Goal: Task Accomplishment & Management: Complete application form

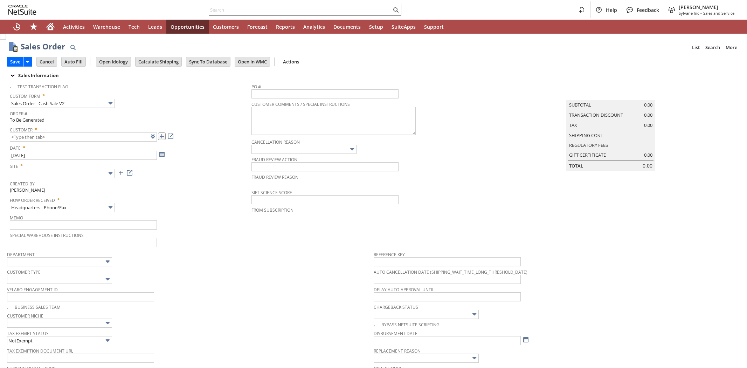
click at [160, 137] on link at bounding box center [162, 136] width 8 height 8
click at [163, 137] on link at bounding box center [162, 136] width 8 height 8
type input "CU1234654 Dallas Paper and Packaging LLC"
click at [37, 176] on input "text" at bounding box center [62, 173] width 105 height 9
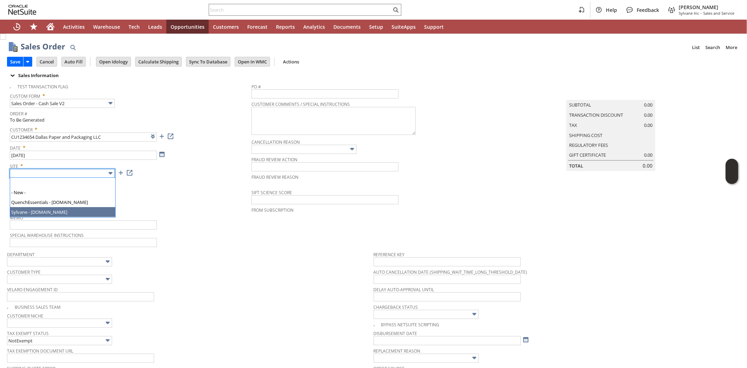
type input "Sylvane - www.sylvane.com"
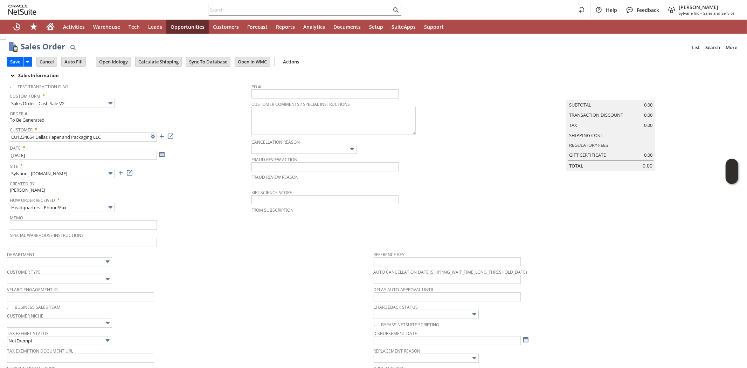
click at [146, 211] on div "How Order Received * Headquarters - Phone/Fax" at bounding box center [129, 203] width 238 height 18
click at [69, 280] on input "text" at bounding box center [59, 279] width 105 height 9
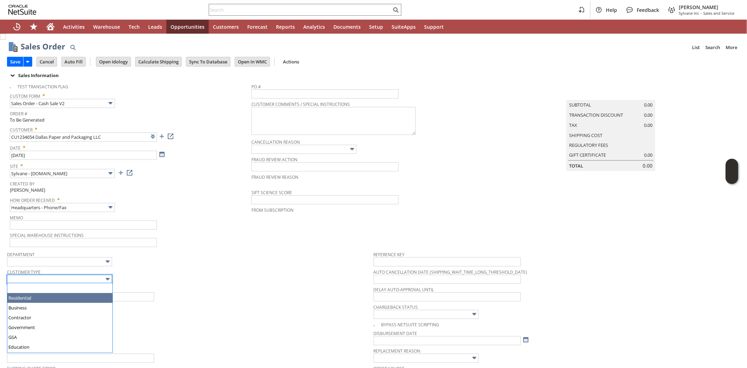
drag, startPoint x: 63, startPoint y: 296, endPoint x: 151, endPoint y: 284, distance: 88.7
type input "Business"
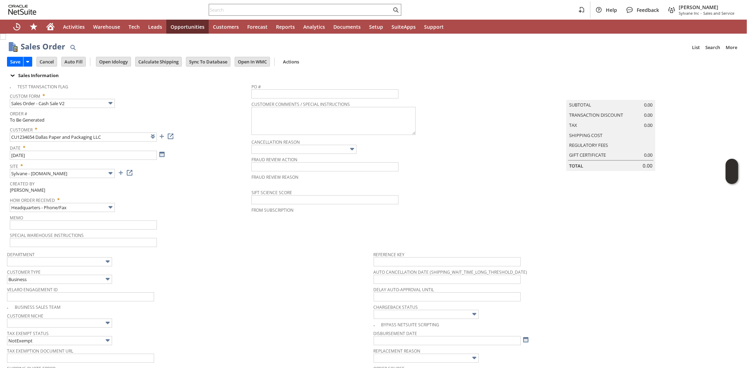
click at [194, 275] on div "Customer Type Business" at bounding box center [188, 275] width 363 height 17
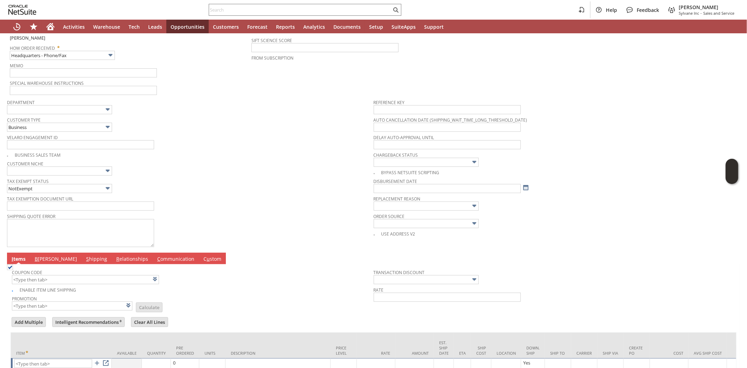
scroll to position [198, 0]
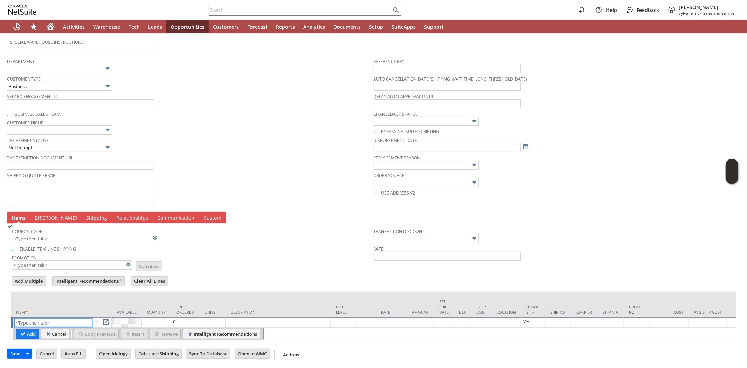
click at [47, 318] on input "text" at bounding box center [53, 322] width 78 height 9
click at [48, 318] on input "text" at bounding box center [53, 322] width 78 height 9
paste input "lg11145"
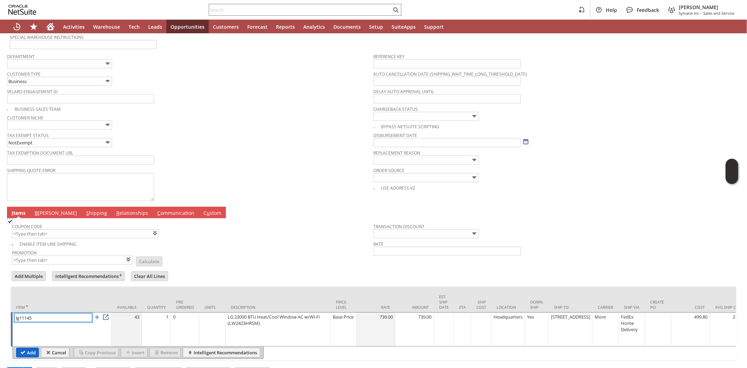
type input "lg11145"
click at [29, 350] on input "Add" at bounding box center [27, 352] width 22 height 9
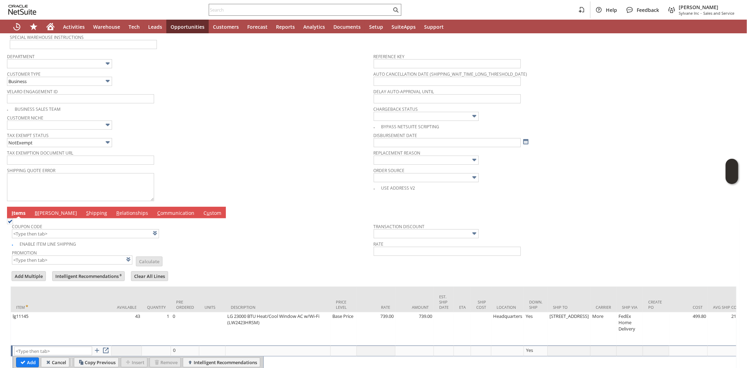
click at [46, 216] on td "B illing" at bounding box center [55, 213] width 51 height 12
click at [39, 214] on link "B illing" at bounding box center [56, 213] width 46 height 8
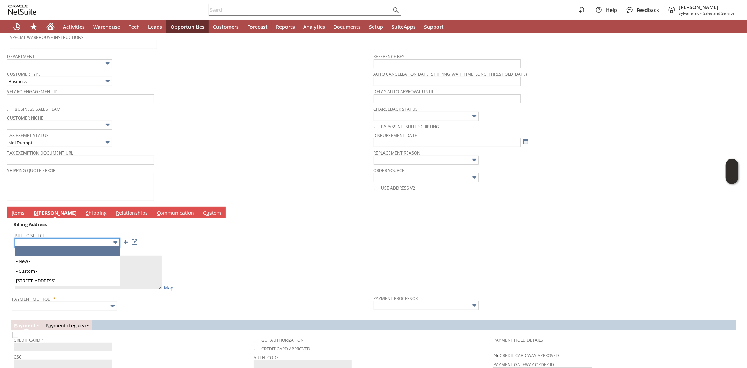
click at [47, 241] on input "text" at bounding box center [67, 242] width 105 height 9
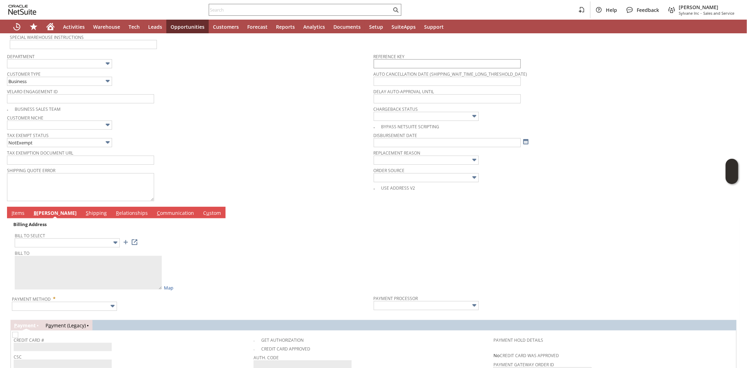
type input "3109 RIVER HILL COURT"
type textarea "Dallas Paper and Packaging LLC 3109 RIVER HILL COURT Flower Mound TX 75022 Unit…"
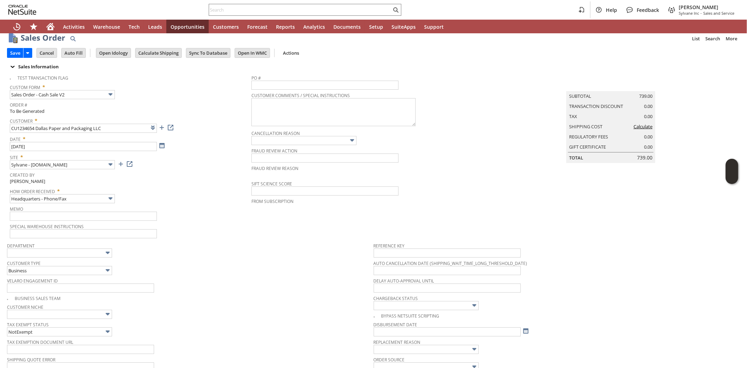
scroll to position [0, 0]
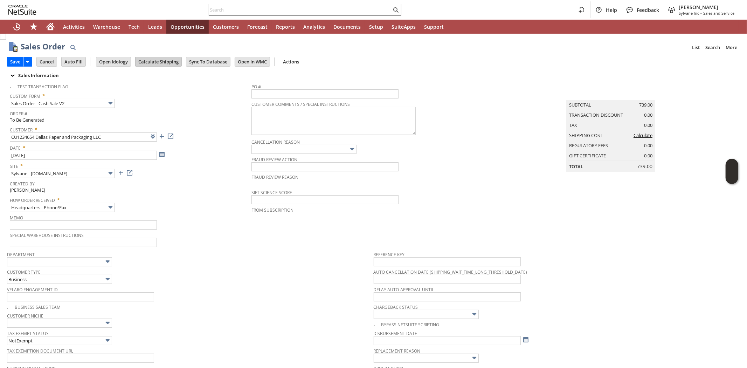
click at [155, 60] on input "Calculate Shipping" at bounding box center [159, 61] width 46 height 9
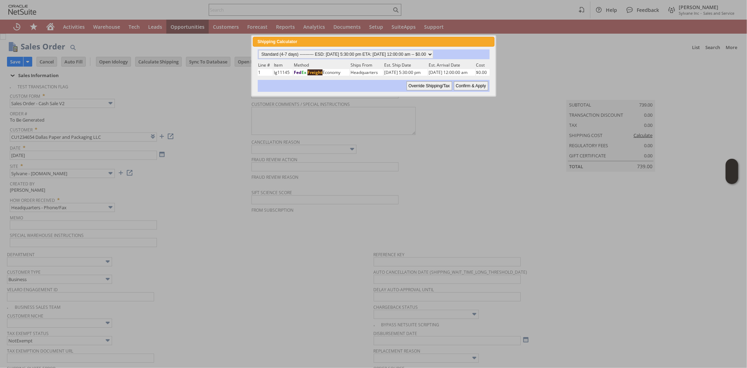
drag, startPoint x: 409, startPoint y: 69, endPoint x: 408, endPoint y: 62, distance: 7.4
click at [409, 69] on td "08/14/2025 5:30:00 pm" at bounding box center [406, 72] width 44 height 7
click at [409, 51] on select "Standard (4-7 days) ---------- ESD: 08/14/2025 5:30:00 pm ETA: 08/20/2025 12:00…" at bounding box center [346, 54] width 175 height 8
click at [477, 132] on div at bounding box center [373, 184] width 747 height 368
click at [467, 81] on input "Confirm & Apply" at bounding box center [471, 85] width 34 height 9
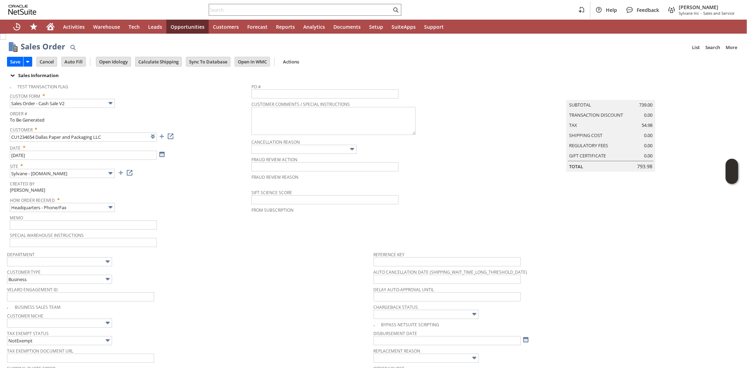
click at [299, 254] on span "Department" at bounding box center [188, 253] width 363 height 8
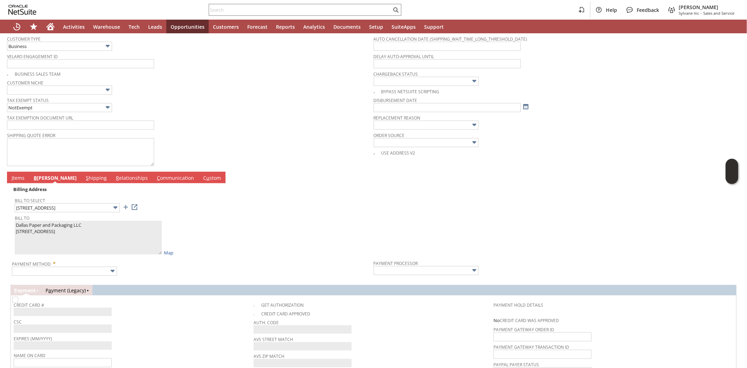
scroll to position [233, 0]
click at [18, 178] on link "I tems" at bounding box center [18, 178] width 16 height 8
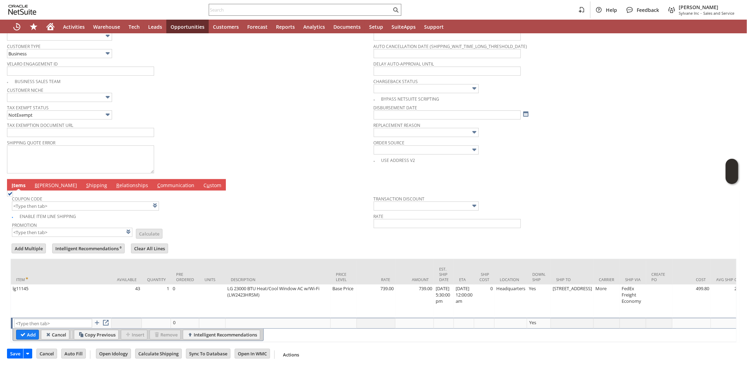
click at [251, 202] on div "Coupon Code" at bounding box center [191, 202] width 358 height 17
click at [44, 182] on link "B illing" at bounding box center [56, 186] width 46 height 8
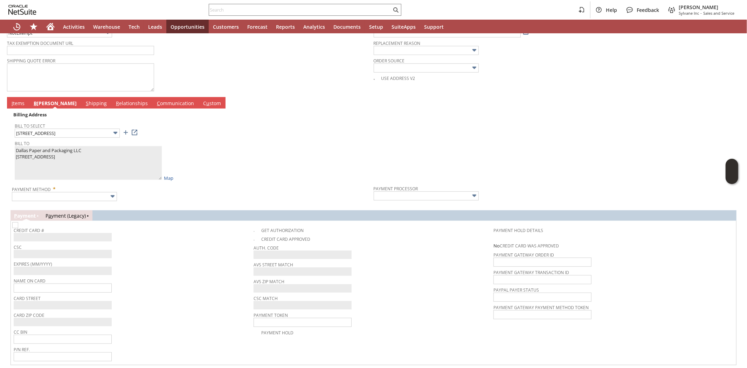
scroll to position [308, 0]
drag, startPoint x: 64, startPoint y: 289, endPoint x: 80, endPoint y: 289, distance: 16.1
click at [64, 289] on input "text" at bounding box center [63, 287] width 98 height 9
paste input "Dallas Paper and Packaging LLC"
type input "Dallas Paper and Packaging LLC"
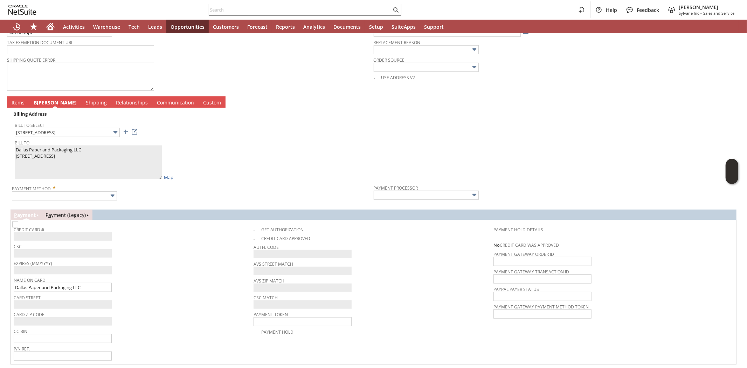
click at [145, 291] on div "Name On Card Dallas Paper and Packaging LLC" at bounding box center [132, 283] width 236 height 17
drag, startPoint x: 47, startPoint y: 190, endPoint x: 47, endPoint y: 194, distance: 3.9
click at [47, 191] on input "text" at bounding box center [64, 195] width 105 height 9
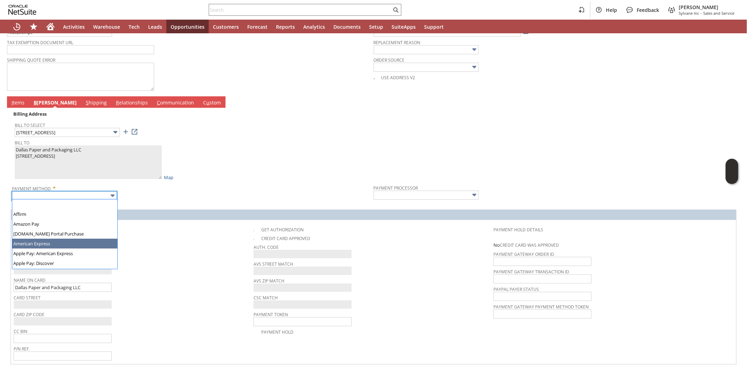
type input "American Express"
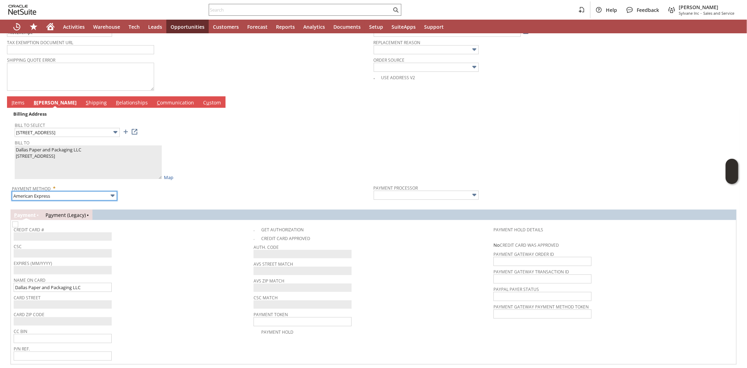
type input "Braintree"
checkbox input "true"
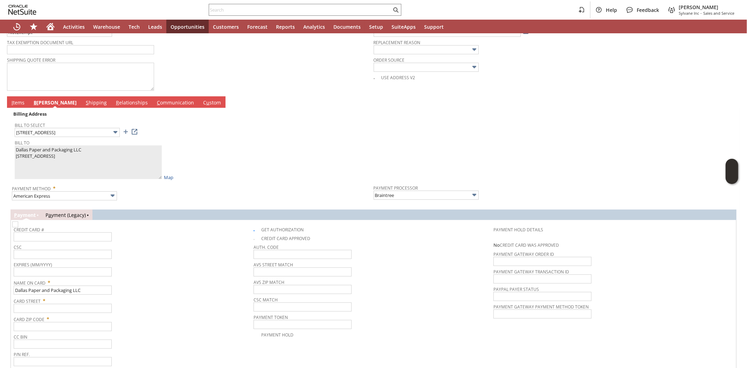
click at [198, 296] on span "Card Street *" at bounding box center [132, 299] width 236 height 8
click at [74, 239] on input "text" at bounding box center [63, 236] width 98 height 9
type input "376763316716009"
type input "06/2029"
click at [69, 254] on input "text" at bounding box center [63, 254] width 98 height 9
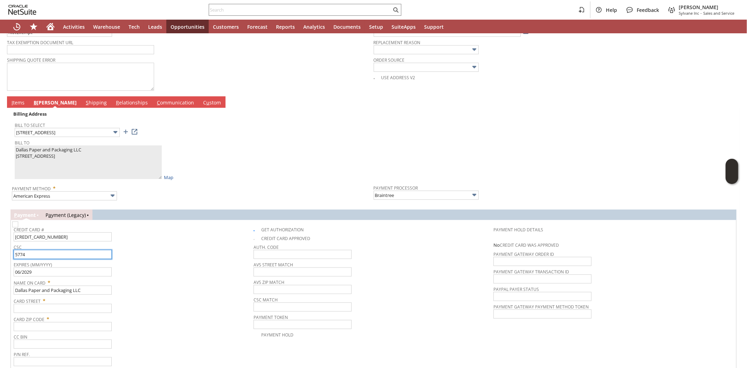
type input "5774"
click at [155, 243] on span "CSC" at bounding box center [132, 246] width 236 height 8
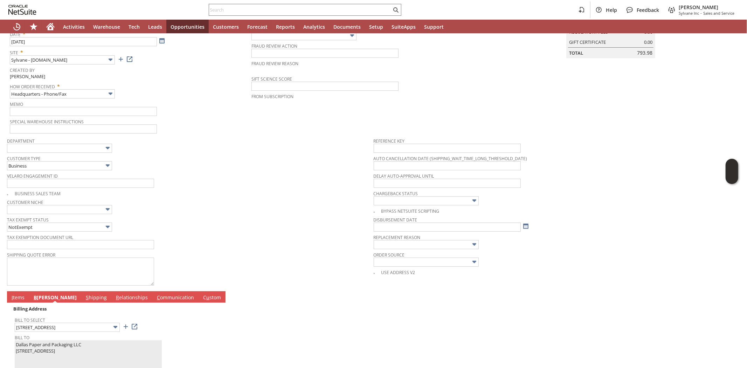
scroll to position [0, 0]
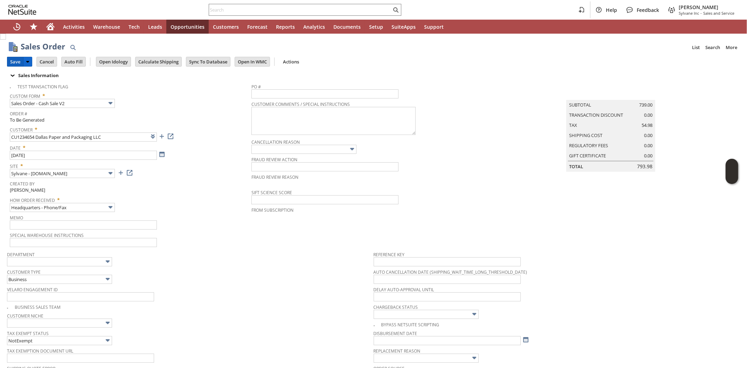
click at [16, 59] on input "Save" at bounding box center [15, 61] width 16 height 9
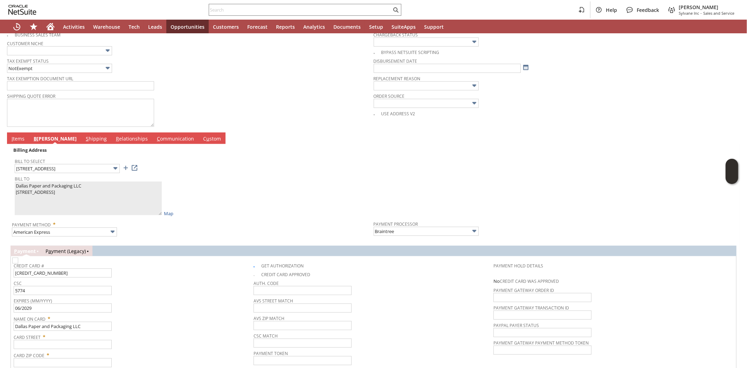
scroll to position [334, 0]
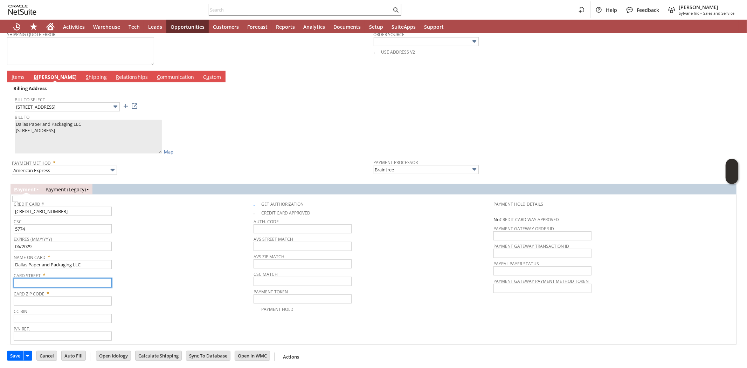
click at [53, 282] on input "text" at bounding box center [63, 282] width 98 height 9
paste input "3109 RIVER HILL COURT"
type input "3109 RIVER HILL COURT"
click at [55, 299] on input "text" at bounding box center [63, 300] width 98 height 9
type input "75022"
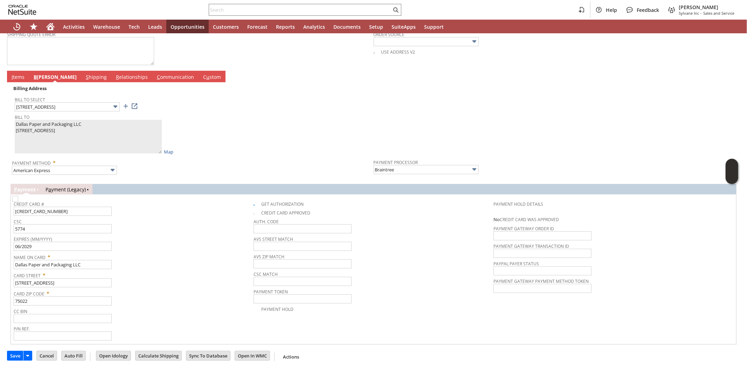
click at [145, 275] on span "Card Street *" at bounding box center [132, 274] width 236 height 8
click at [14, 351] on input "Save" at bounding box center [15, 355] width 16 height 9
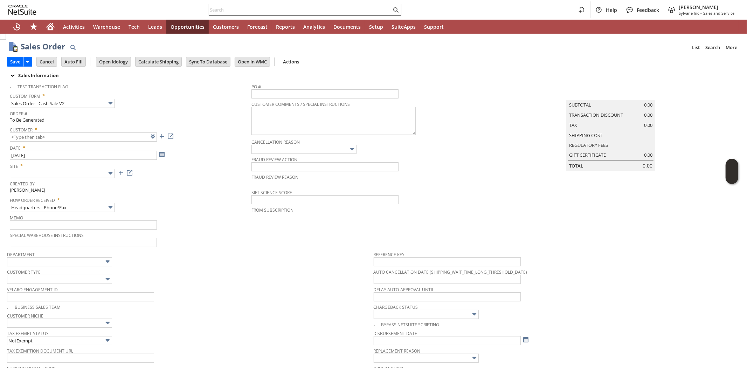
click at [232, 12] on input "text" at bounding box center [300, 10] width 182 height 8
paste input "SY67F3F64962E50"
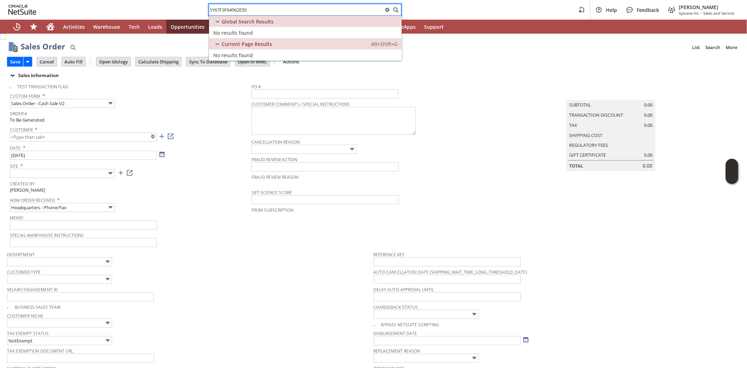
click at [292, 12] on input "SY67F3F64962E50" at bounding box center [296, 10] width 174 height 8
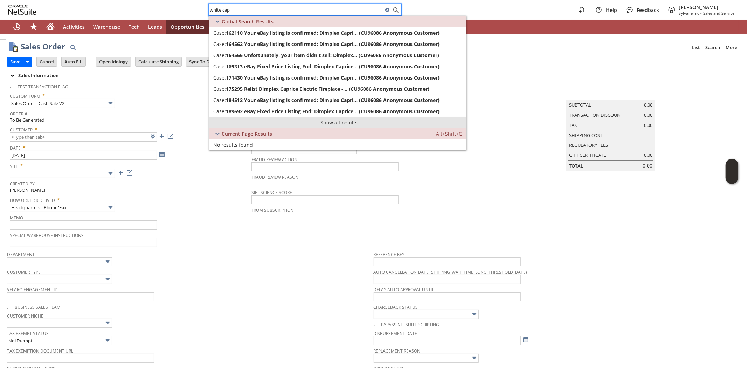
type input "white cap"
click at [340, 123] on link "Show all results" at bounding box center [337, 122] width 257 height 11
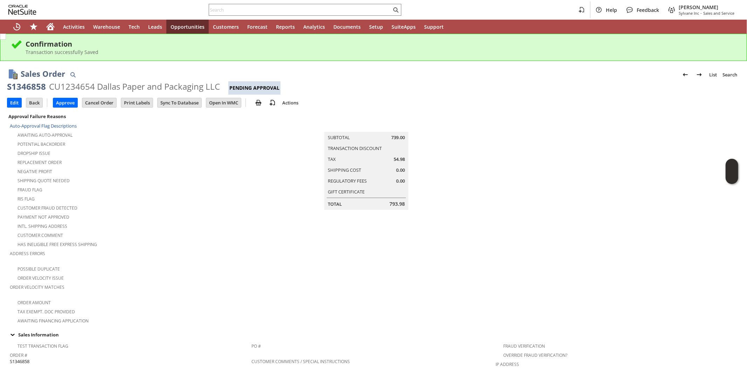
click at [225, 203] on div "Customer Fraud Detected" at bounding box center [131, 207] width 242 height 8
click at [223, 13] on input "text" at bounding box center [300, 10] width 182 height 8
paste input "SY67F3F64962E50"
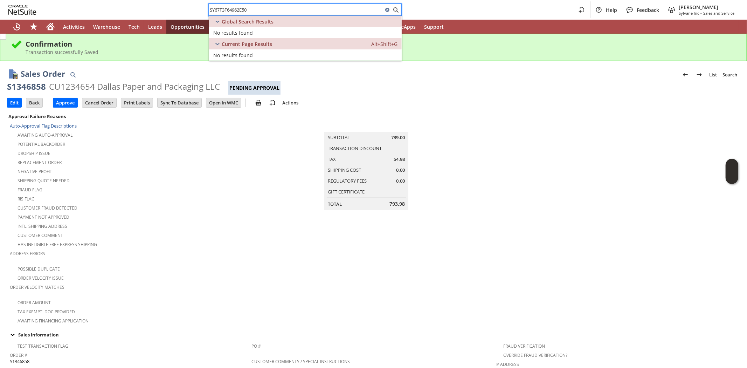
click at [242, 12] on input "SY67F3F64962E50" at bounding box center [296, 10] width 174 height 8
paste input "text"
click at [246, 8] on input "SY67F3F64962E50" at bounding box center [300, 10] width 182 height 8
click at [246, 8] on input "SY67F3F64962E50" at bounding box center [296, 10] width 174 height 8
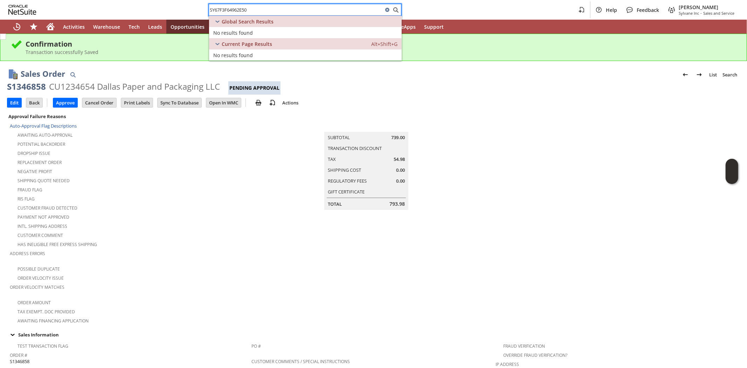
click at [246, 8] on input "SY67F3F64962E50" at bounding box center [296, 10] width 174 height 8
paste input "Amanda.Bowen@whitecap.com"
click at [231, 11] on input "Amanda.Bowen@whitecap.com" at bounding box center [296, 10] width 174 height 8
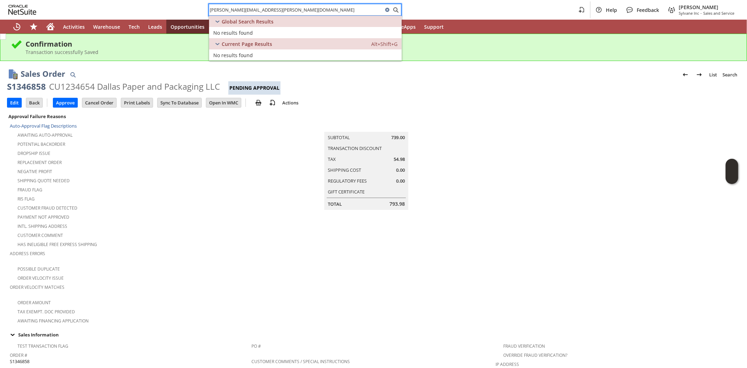
paste input "WCC - WC Headquarters"
click at [227, 12] on input "WCC - WC Headquarters" at bounding box center [300, 10] width 182 height 8
click at [227, 12] on input "WCC - WC Headquarters" at bounding box center [296, 10] width 174 height 8
paste input "[STREET_ADDRESS]"
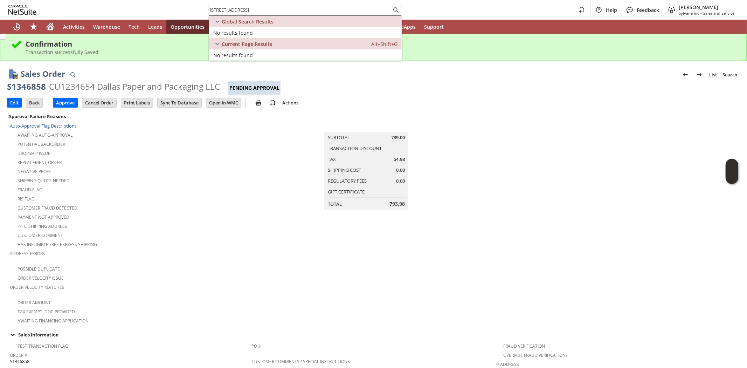
click at [323, 11] on input "[STREET_ADDRESS]" at bounding box center [300, 10] width 182 height 8
click at [323, 11] on input "[STREET_ADDRESS]" at bounding box center [296, 10] width 174 height 8
paste input "[PERSON_NAME][EMAIL_ADDRESS][PERSON_NAME][DOMAIN_NAME]"
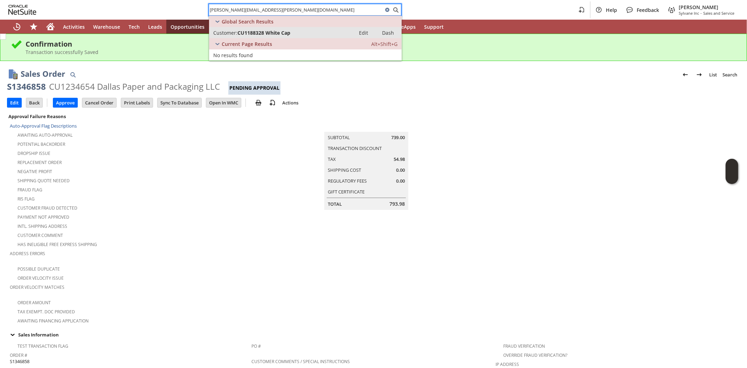
type input "[PERSON_NAME][EMAIL_ADDRESS][PERSON_NAME][DOMAIN_NAME]"
click at [295, 29] on div "Customer: CU1188328 White Cap" at bounding box center [282, 32] width 138 height 7
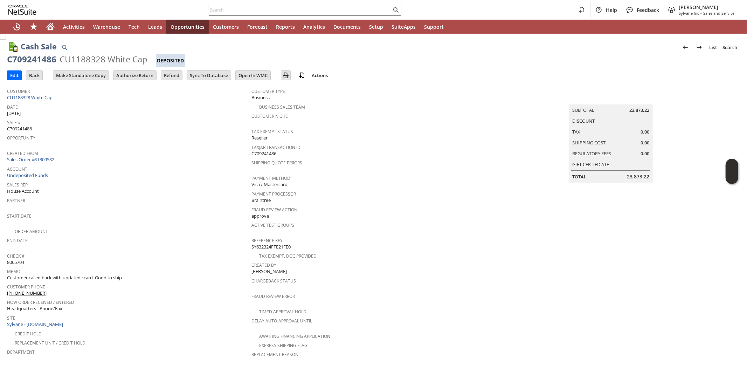
click at [173, 317] on td "Site Sylvane - www.sylvane.com" at bounding box center [129, 321] width 244 height 16
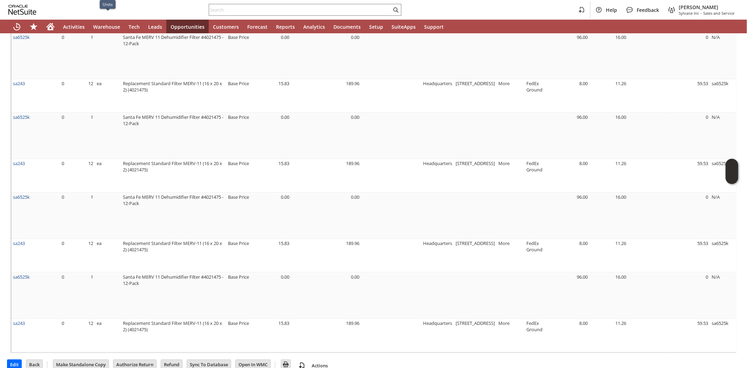
scroll to position [668, 0]
click at [35, 358] on input "Back" at bounding box center [34, 362] width 16 height 9
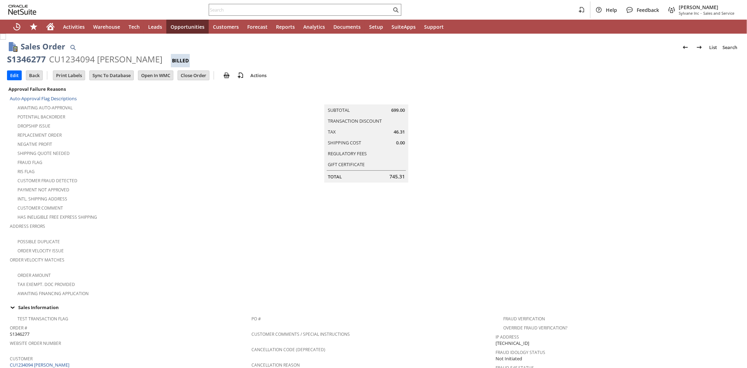
scroll to position [346, 0]
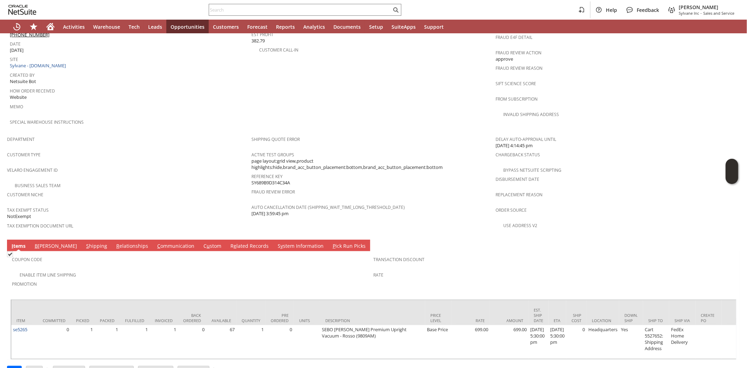
click at [120, 134] on span "Department" at bounding box center [127, 138] width 241 height 8
click at [51, 28] on icon "Home" at bounding box center [50, 26] width 8 height 8
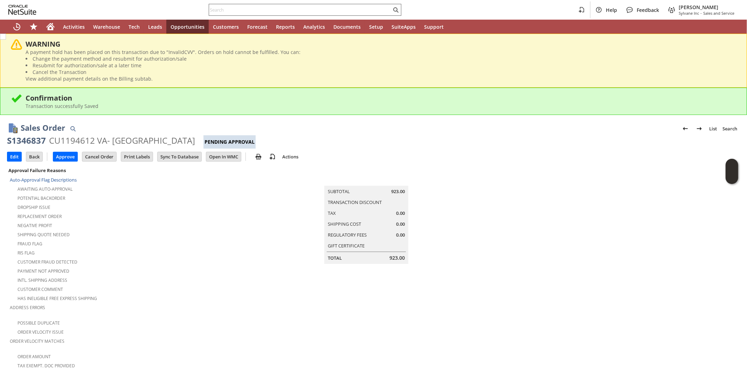
scroll to position [384, 0]
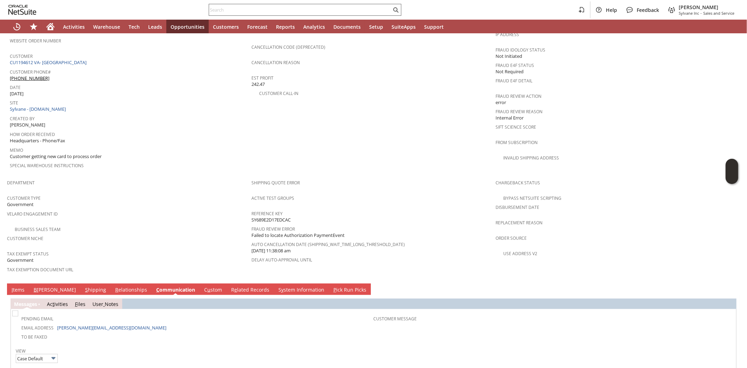
click at [243, 14] on div at bounding box center [305, 10] width 193 height 12
click at [244, 7] on input "text" at bounding box center [300, 10] width 182 height 8
paste input "P218398"
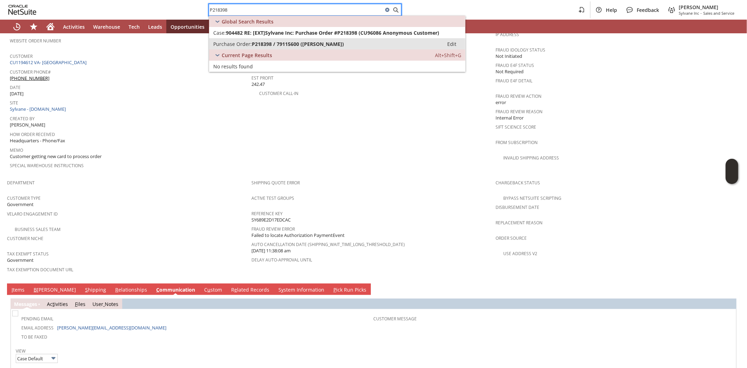
type input "P218398"
click at [291, 43] on span "P218398 / 79115600 ([PERSON_NAME])" at bounding box center [298, 44] width 92 height 7
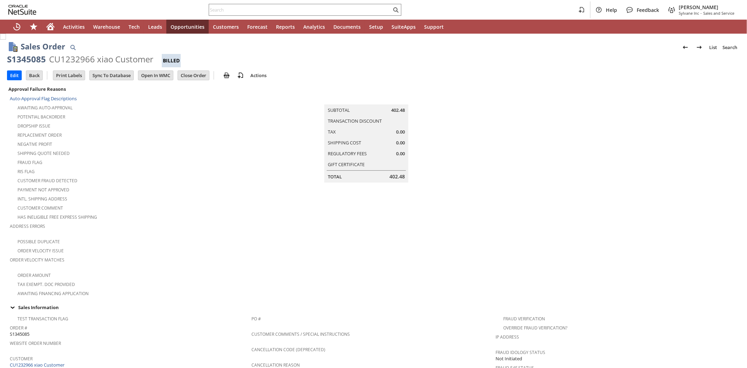
scroll to position [156, 0]
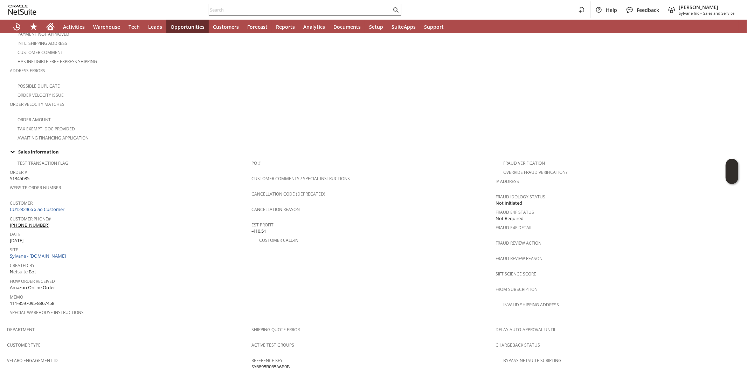
drag, startPoint x: 63, startPoint y: 214, endPoint x: 9, endPoint y: 215, distance: 54.0
click at [10, 215] on div "Customer Phone# (619) 854-2705 X51858" at bounding box center [129, 221] width 238 height 15
copy link "(619) 854-2705 X51858"
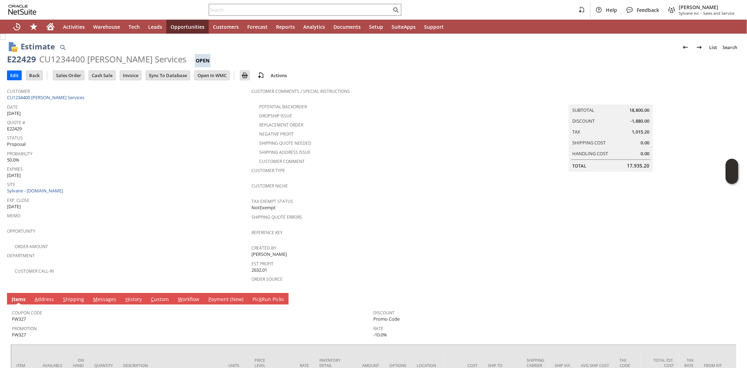
click at [58, 56] on div "CU1234400 [PERSON_NAME] Services" at bounding box center [112, 59] width 147 height 11
copy div "CU1234400"
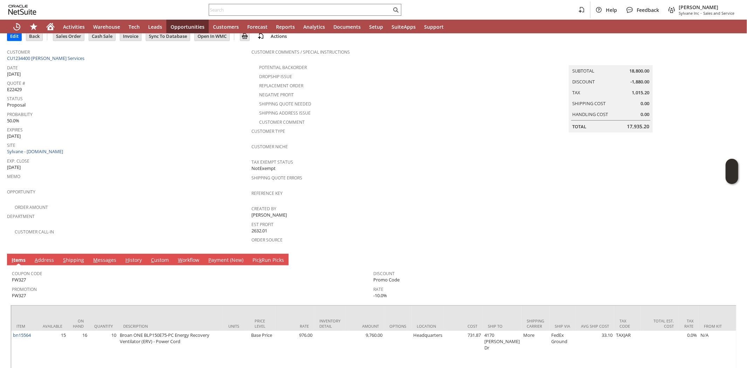
scroll to position [156, 0]
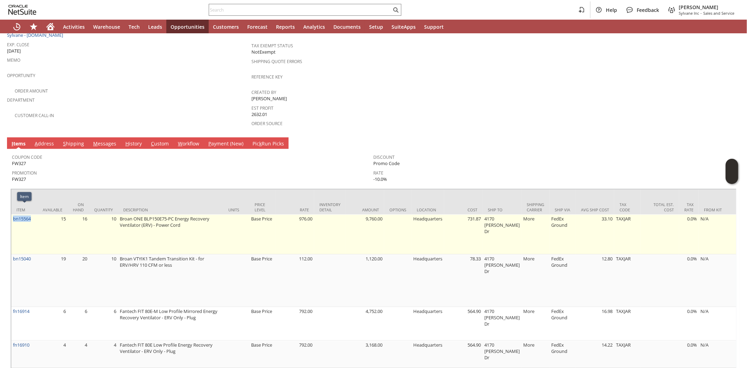
drag, startPoint x: 35, startPoint y: 211, endPoint x: 13, endPoint y: 212, distance: 22.5
click at [13, 214] on td "bn15564" at bounding box center [24, 234] width 26 height 40
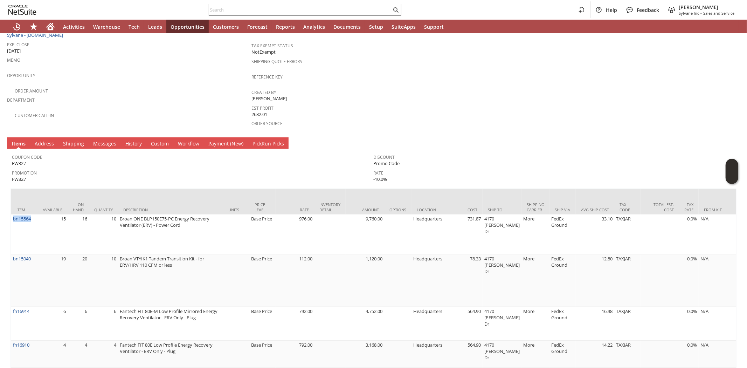
copy link "bn15564"
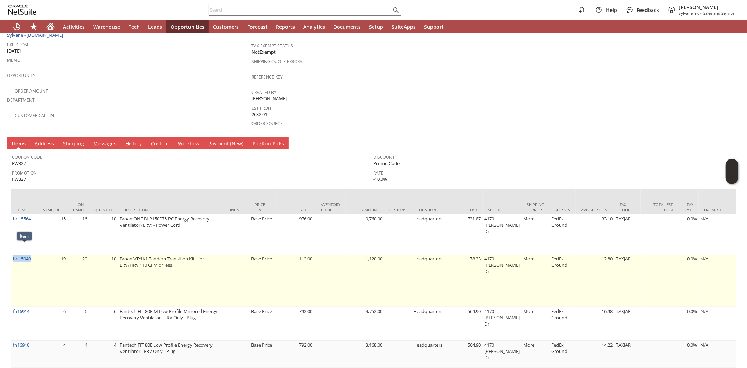
drag, startPoint x: 36, startPoint y: 248, endPoint x: 13, endPoint y: 256, distance: 24.4
click at [13, 256] on td "bn15040" at bounding box center [24, 280] width 26 height 53
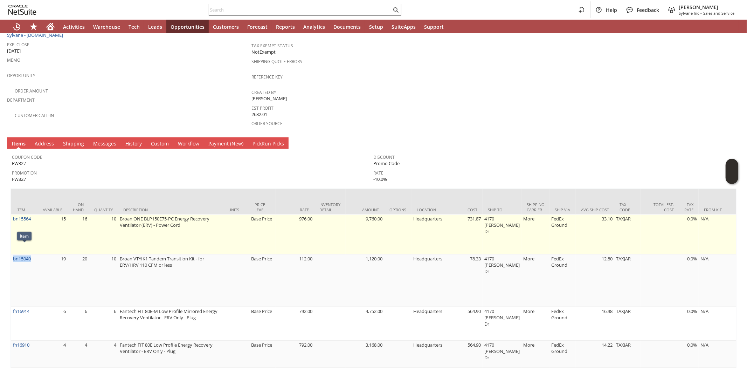
copy link "bn15040"
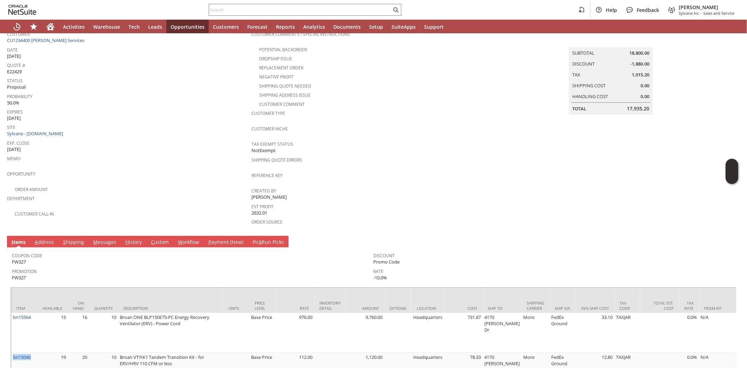
scroll to position [0, 0]
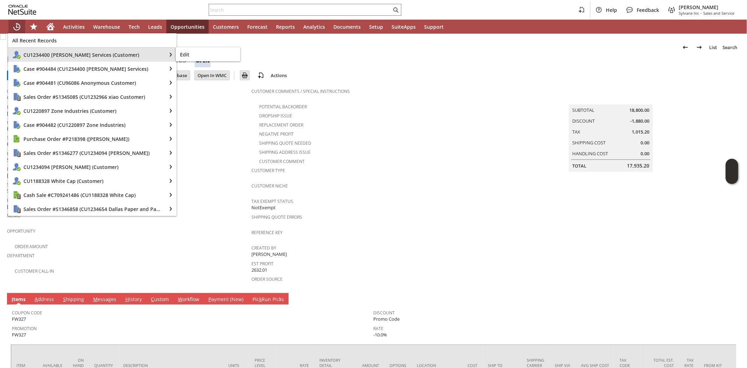
click at [43, 57] on span "CU1234400 Pelch Services (Customer)" at bounding box center [92, 54] width 139 height 7
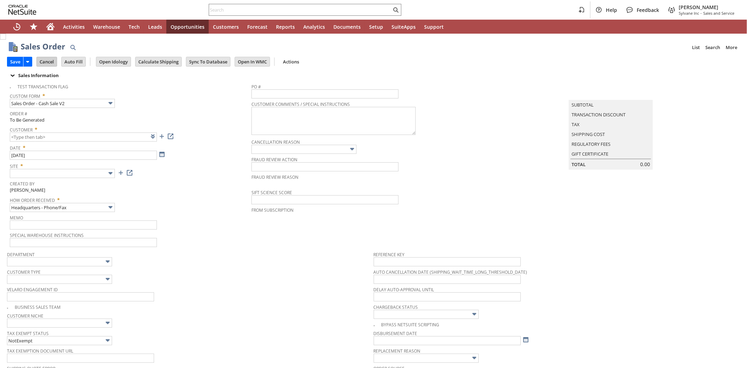
type input "Intelligent Recommendations ⁰"
type input "Add"
type input "Copy Previous"
click at [46, 62] on input "Cancel" at bounding box center [47, 61] width 20 height 9
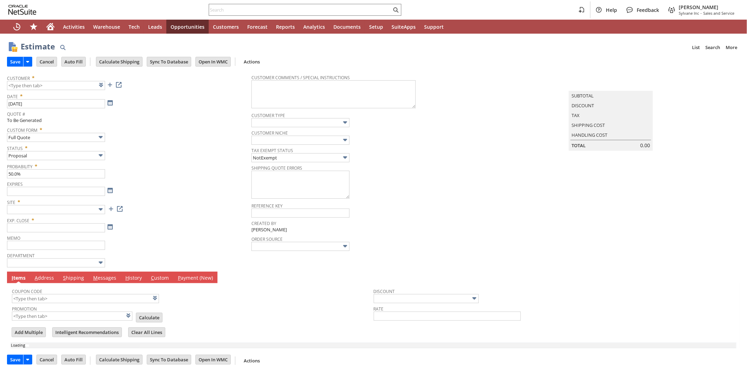
type input "[DATE]"
type input "Intelligent Recommendations ⁰"
type input "Add"
type input "Copy Previous"
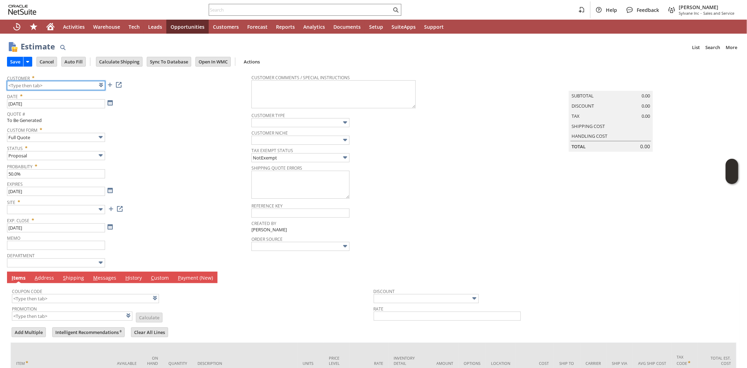
click at [50, 82] on input "text" at bounding box center [56, 85] width 98 height 9
paste input "CU1234400"
type input "CU1234400 [PERSON_NAME] Services"
click at [159, 153] on div "Status * Proposal" at bounding box center [127, 152] width 241 height 18
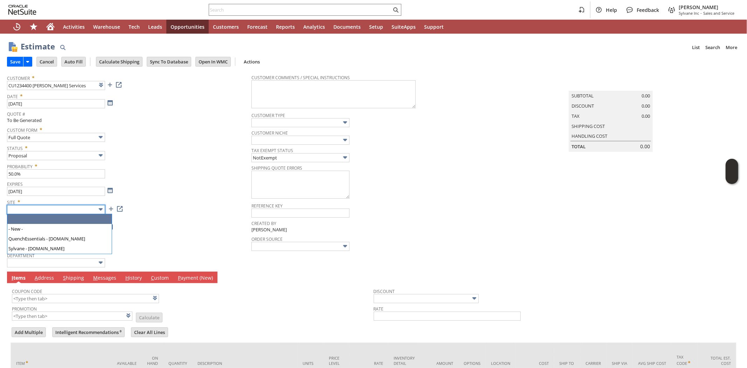
click at [76, 208] on input "text" at bounding box center [56, 209] width 98 height 9
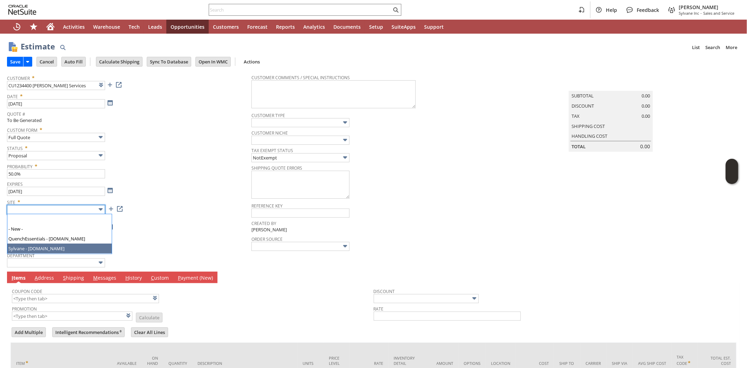
drag, startPoint x: 70, startPoint y: 250, endPoint x: 165, endPoint y: 205, distance: 105.3
type input "Sylvane - [DOMAIN_NAME]"
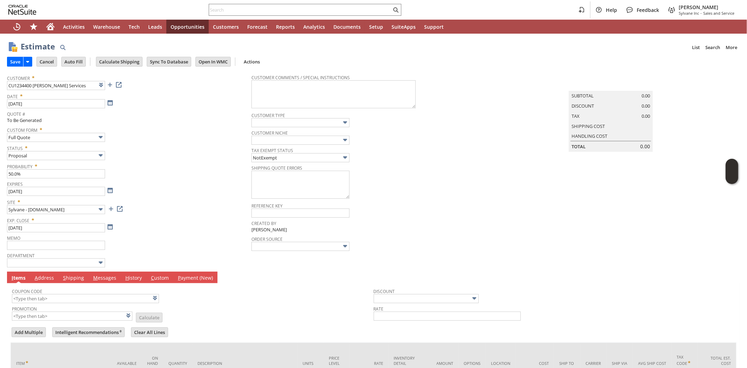
click at [175, 202] on span "Site *" at bounding box center [127, 201] width 241 height 8
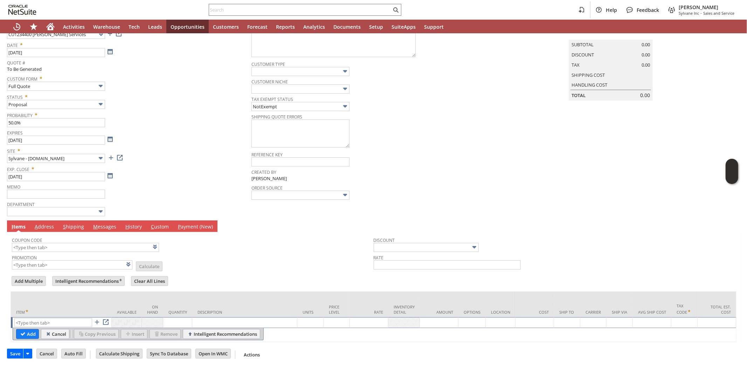
scroll to position [57, 0]
click at [200, 110] on span "Probability *" at bounding box center [127, 114] width 241 height 8
click at [59, 318] on input "text" at bounding box center [53, 322] width 78 height 9
paste input "bn15564"
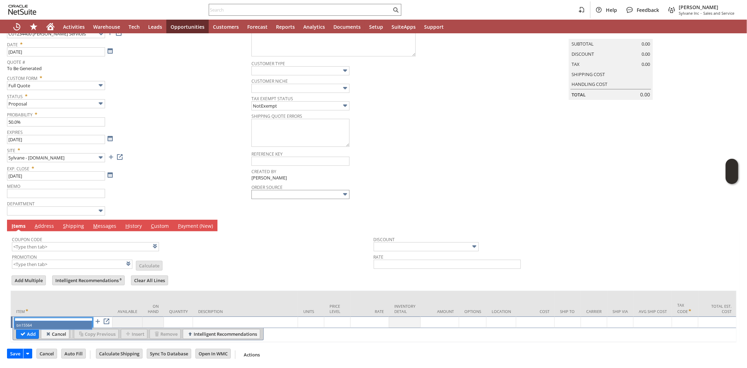
type input "bn15564"
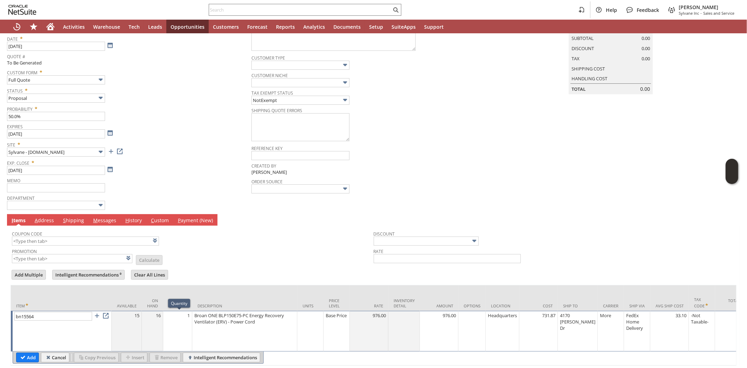
click at [174, 324] on td "1" at bounding box center [177, 331] width 29 height 41
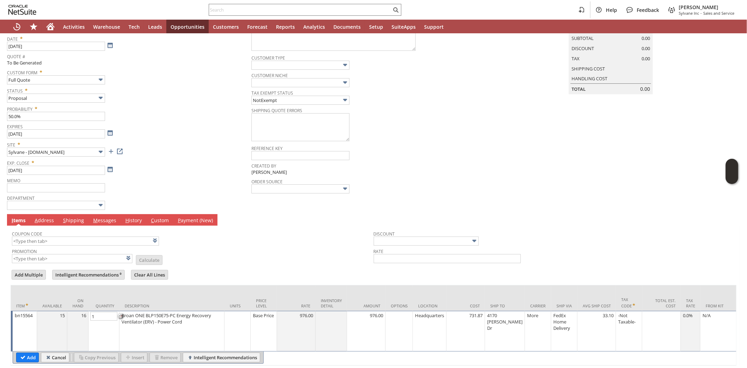
type input "10"
click at [30, 358] on input "Add" at bounding box center [27, 357] width 22 height 9
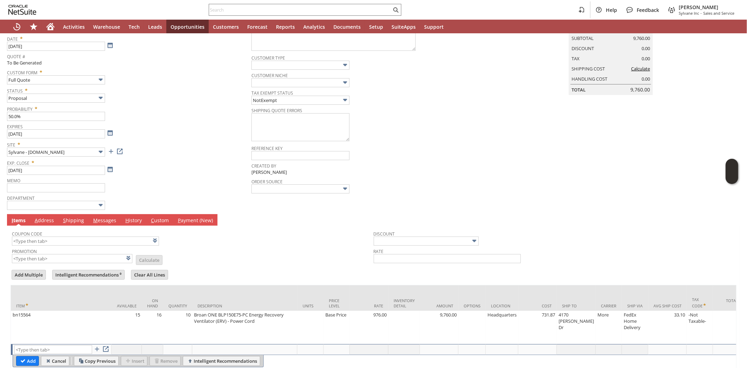
type input "Intelligent Recommendations¹⁰"
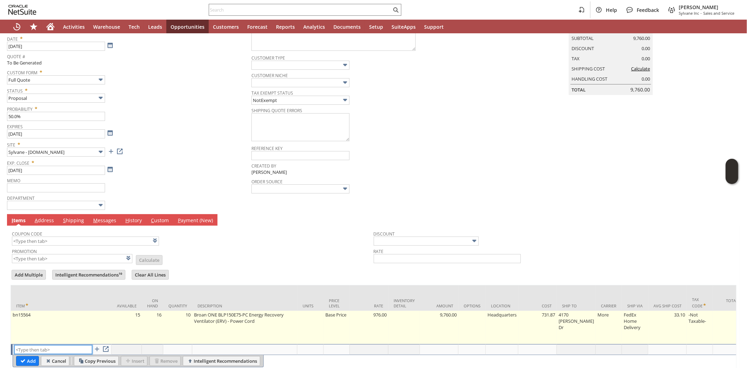
scroll to position [90, 0]
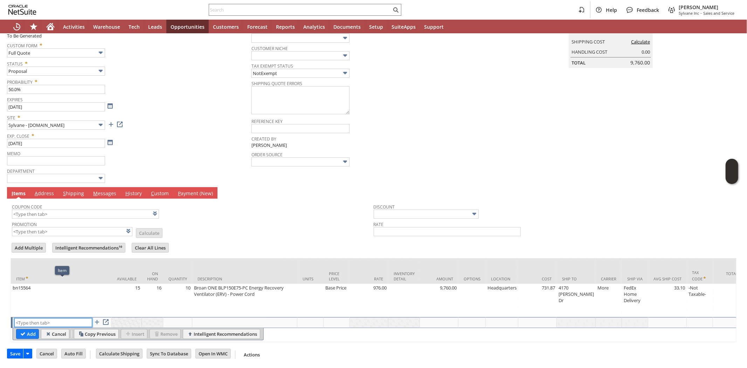
click at [44, 319] on input "text" at bounding box center [53, 322] width 78 height 9
paste input "bn15040"
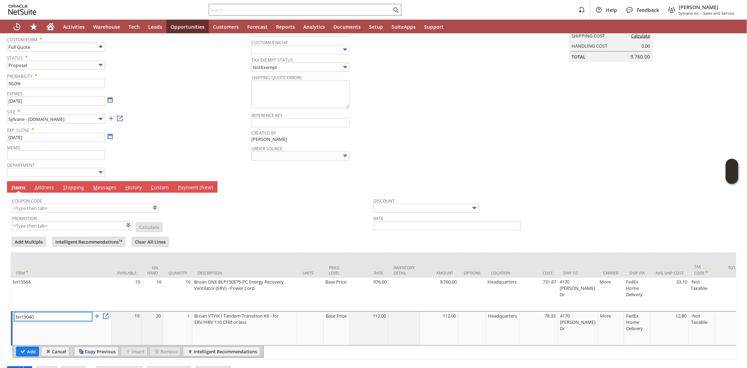
type input "bn15040"
click at [180, 321] on td "1" at bounding box center [177, 328] width 29 height 34
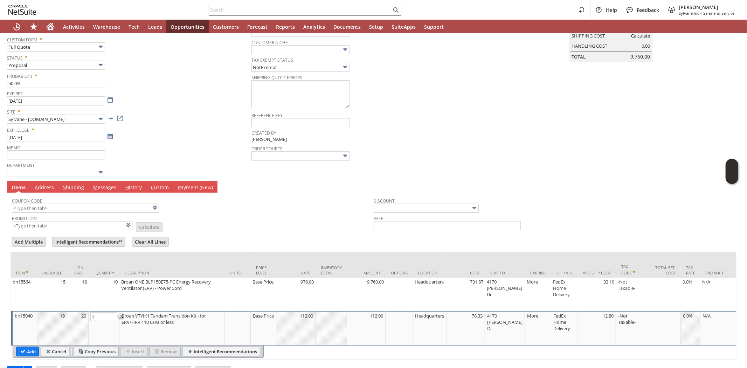
type input "10"
click at [30, 351] on input "Add" at bounding box center [27, 351] width 22 height 9
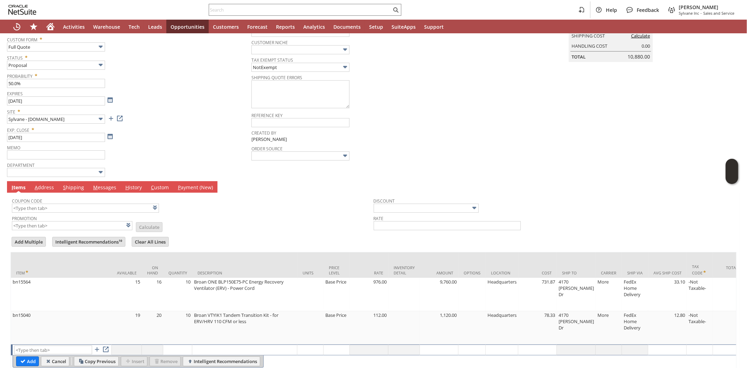
click at [246, 222] on td "Promotion List Calculate" at bounding box center [193, 222] width 362 height 18
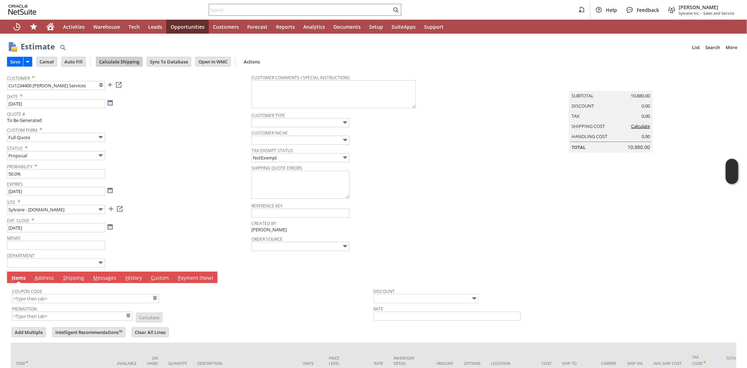
click at [131, 64] on input "Calculate Shipping" at bounding box center [119, 61] width 46 height 9
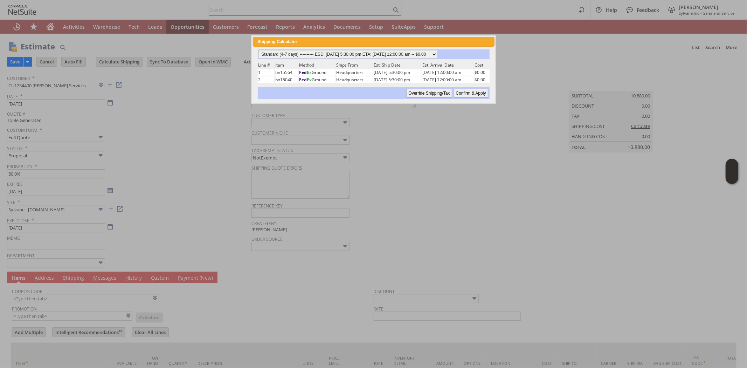
click at [466, 90] on input "Confirm & Apply" at bounding box center [471, 93] width 34 height 9
click at [184, 148] on span "Status *" at bounding box center [127, 147] width 241 height 8
type input "Add"
type input "Copy Previous"
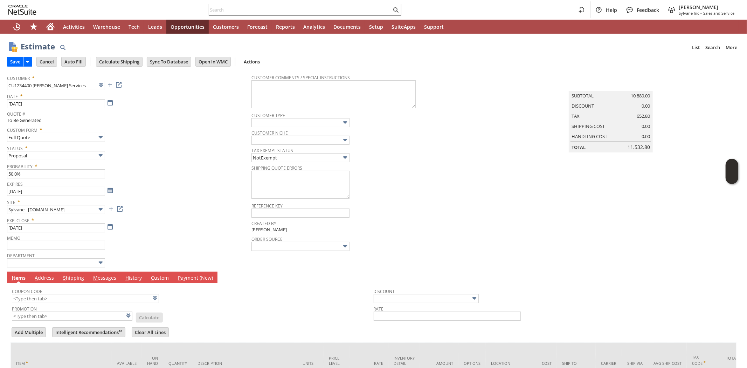
click at [189, 153] on div "Status * Proposal" at bounding box center [127, 152] width 241 height 18
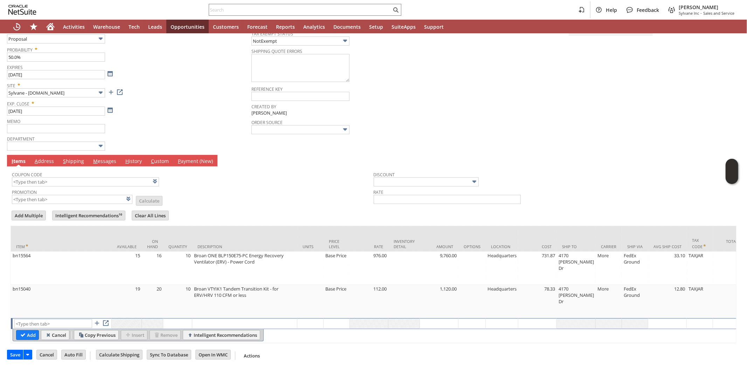
click at [93, 163] on span "M" at bounding box center [95, 161] width 5 height 7
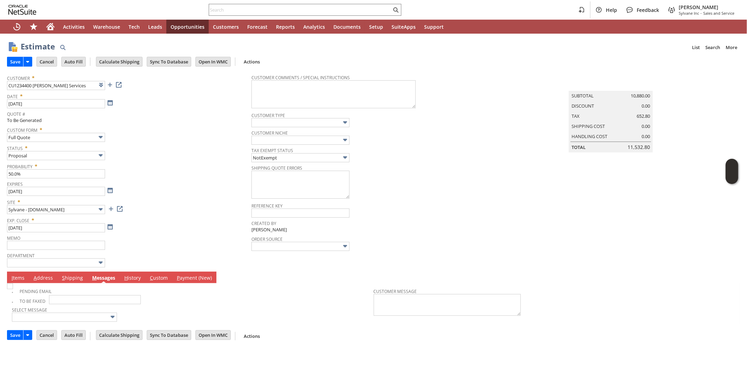
click at [13, 287] on img at bounding box center [10, 286] width 6 height 6
checkbox input "true"
click at [15, 336] on input "Save" at bounding box center [15, 334] width 16 height 9
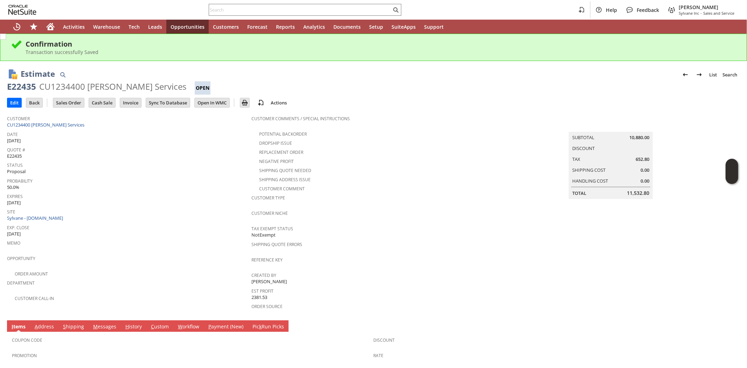
click at [158, 154] on div "Quote # E22435" at bounding box center [127, 152] width 241 height 15
click at [49, 85] on div "CU1234400 [PERSON_NAME] Services" at bounding box center [112, 86] width 147 height 11
click at [49, 85] on div "CU1234400 Pelch Services" at bounding box center [112, 86] width 147 height 11
copy div "CU1234400"
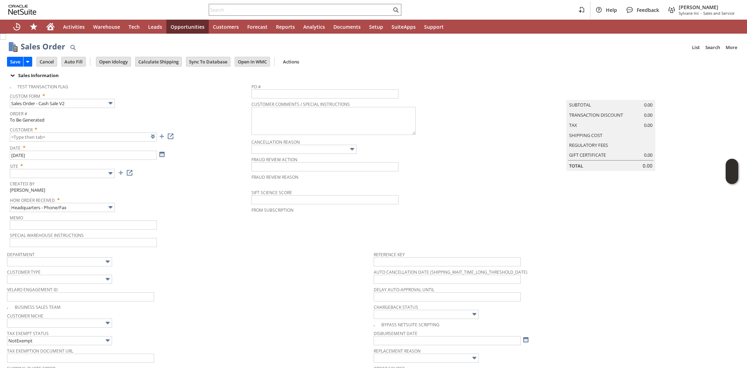
type input "Intelligent Recommendations ⁰"
click at [160, 137] on link at bounding box center [162, 136] width 8 height 8
type input "CU1234670 [PERSON_NAME]"
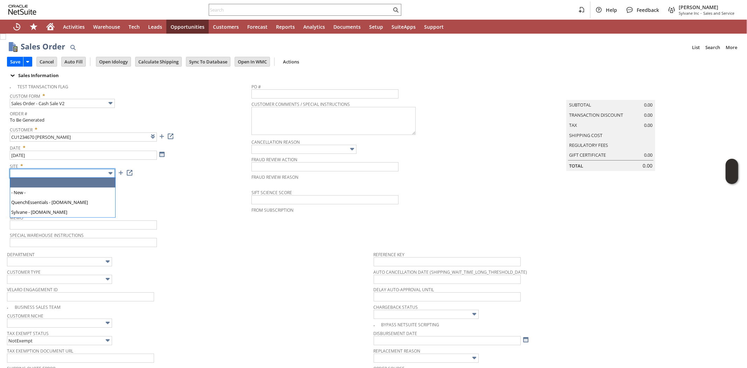
click at [83, 175] on input "text" at bounding box center [62, 173] width 105 height 9
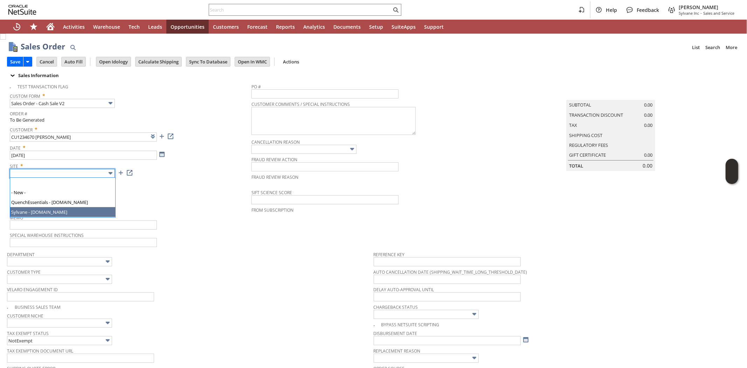
drag, startPoint x: 70, startPoint y: 211, endPoint x: 146, endPoint y: 199, distance: 76.6
type input "Sylvane - [DOMAIN_NAME]"
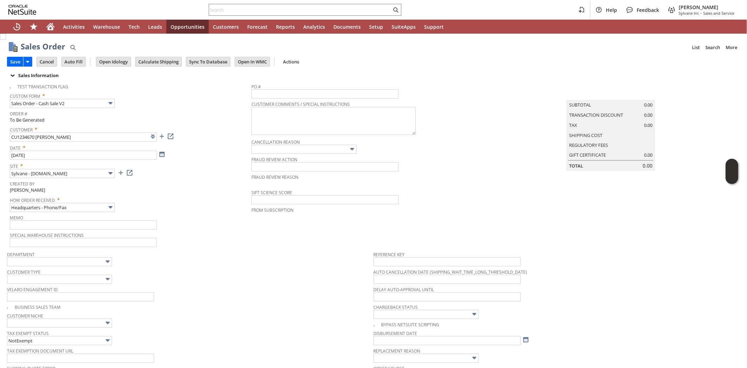
click at [161, 208] on div "How Order Received * Headquarters - Phone/Fax" at bounding box center [129, 203] width 238 height 18
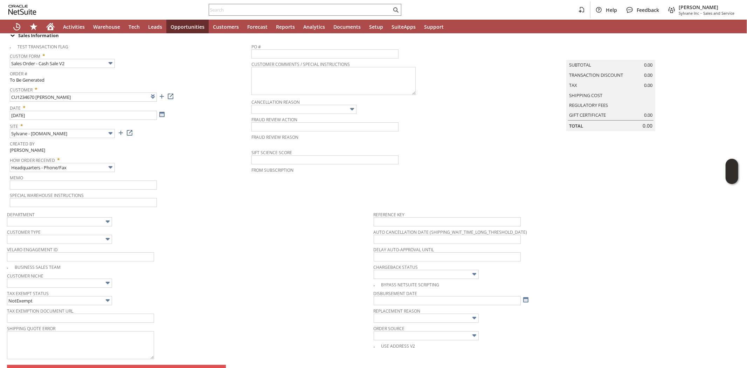
scroll to position [78, 0]
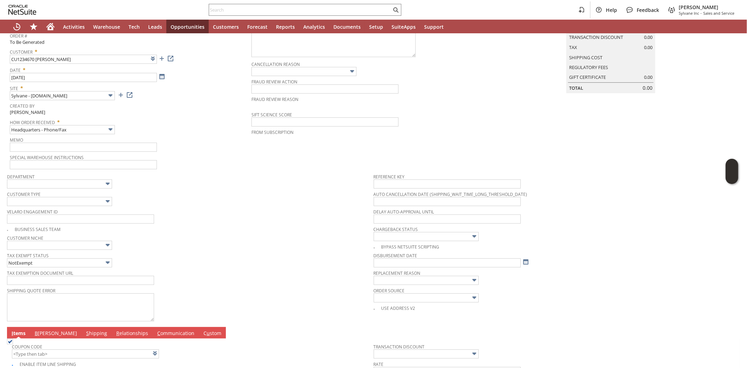
click at [69, 194] on span "Customer Type" at bounding box center [188, 193] width 363 height 8
click at [66, 200] on input "text" at bounding box center [59, 201] width 105 height 9
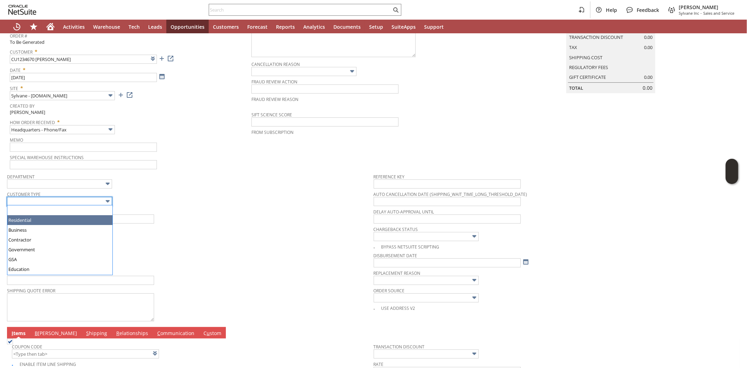
drag, startPoint x: 43, startPoint y: 218, endPoint x: 234, endPoint y: 209, distance: 191.1
type input "Residential"
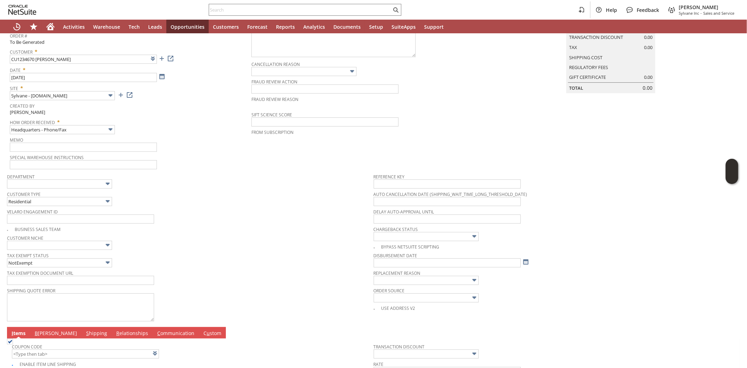
click at [234, 209] on span "Velaro Engagement ID" at bounding box center [188, 211] width 363 height 8
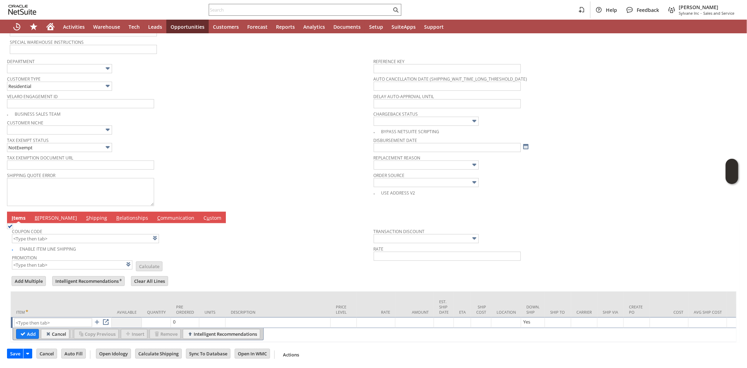
scroll to position [198, 0]
click at [75, 318] on input "text" at bounding box center [53, 322] width 78 height 9
paste input "mi14290"
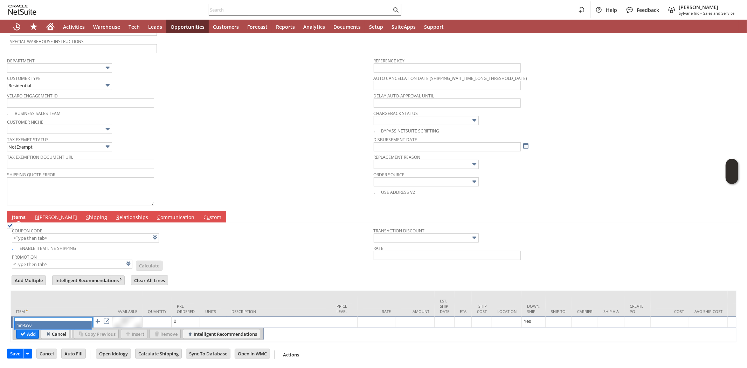
type input "mi14290"
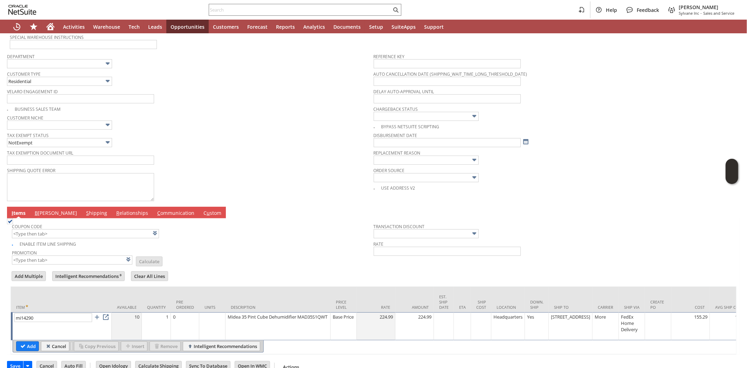
click at [162, 321] on td "1" at bounding box center [156, 326] width 29 height 28
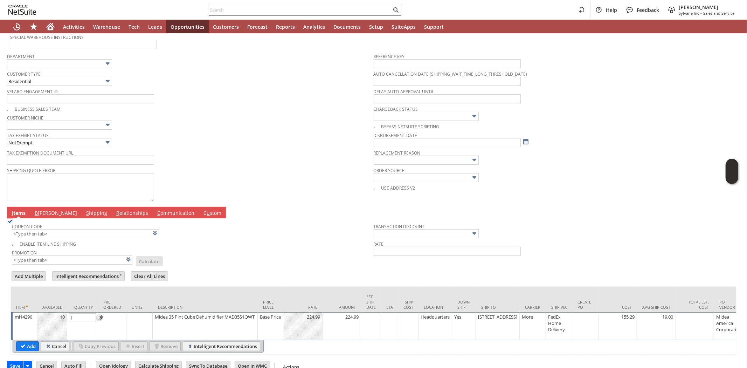
type input "3"
click at [24, 345] on input "Add" at bounding box center [27, 346] width 22 height 9
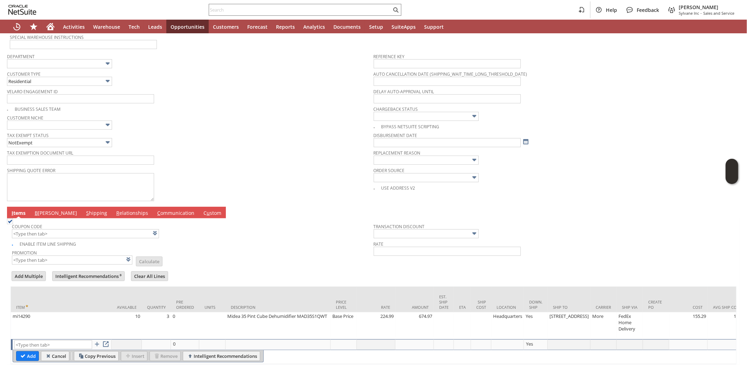
scroll to position [120, 0]
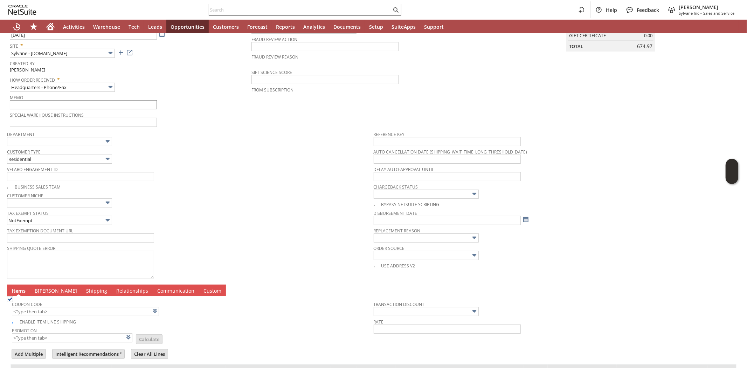
click at [58, 97] on span "Memo" at bounding box center [129, 96] width 238 height 8
click at [58, 102] on input "text" at bounding box center [83, 104] width 147 height 9
type input "Tax free day [US_STATE]"
click at [213, 167] on span "Velaro Engagement ID" at bounding box center [188, 168] width 363 height 8
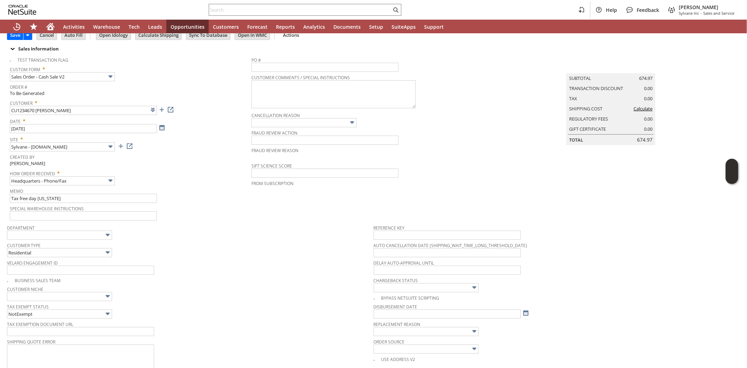
scroll to position [0, 0]
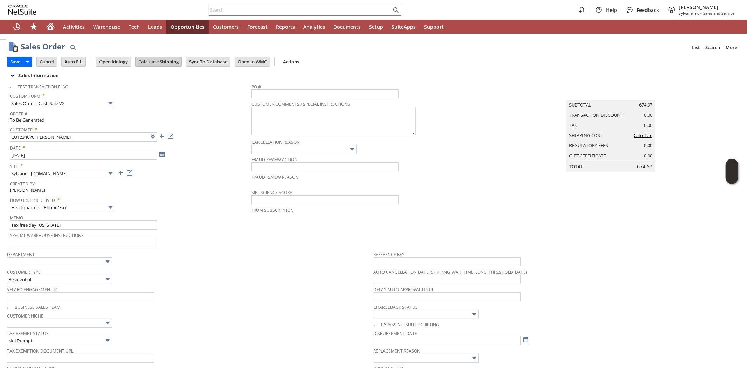
click at [159, 60] on input "Calculate Shipping" at bounding box center [159, 61] width 46 height 9
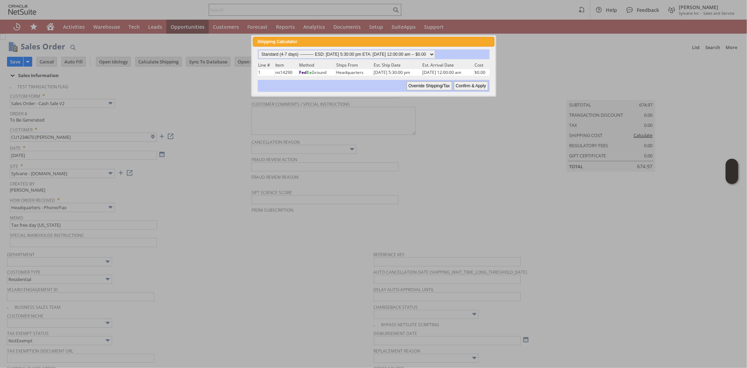
click at [463, 83] on input "Confirm & Apply" at bounding box center [471, 85] width 34 height 9
type input "Add"
type input "Copy Previous"
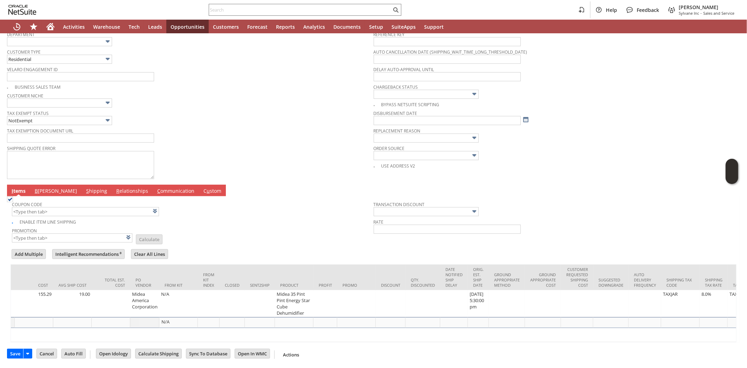
scroll to position [0, 1011]
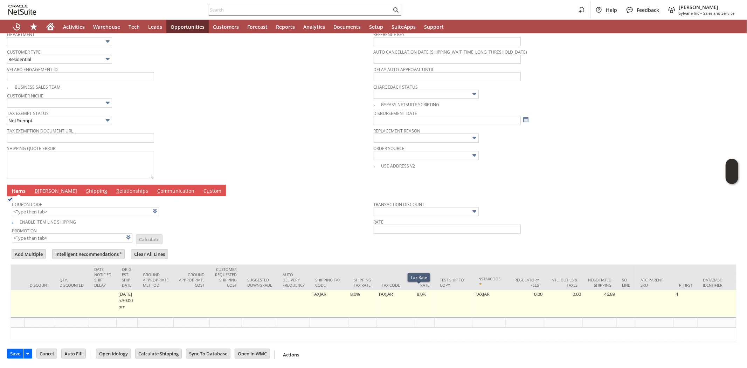
click at [415, 292] on td "8.0%" at bounding box center [425, 303] width 20 height 27
type input "8.0%"
type input "OK"
type input "Make Copy"
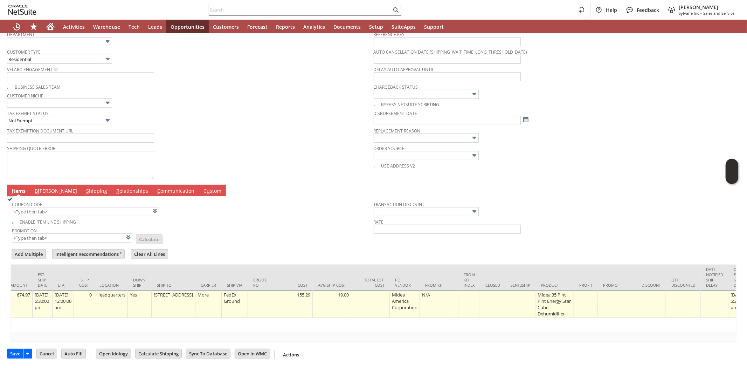
scroll to position [0, 0]
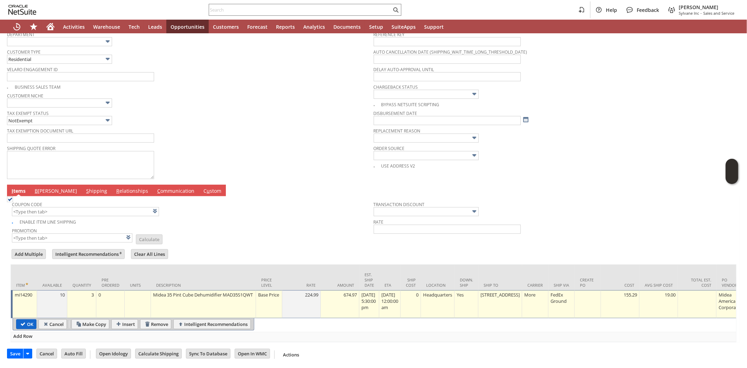
type input "0.0%"
click at [21, 319] on input "OK" at bounding box center [26, 323] width 20 height 9
type input "Add"
type input "Copy Previous"
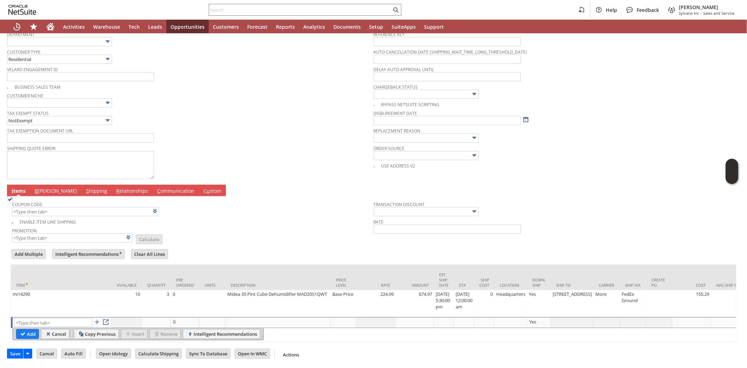
click at [222, 217] on div "Enable Item Line Shipping" at bounding box center [193, 221] width 362 height 8
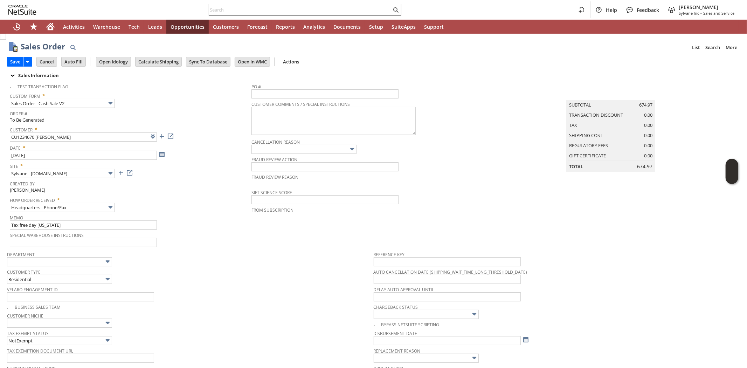
click at [257, 274] on span "Customer Type" at bounding box center [188, 271] width 363 height 8
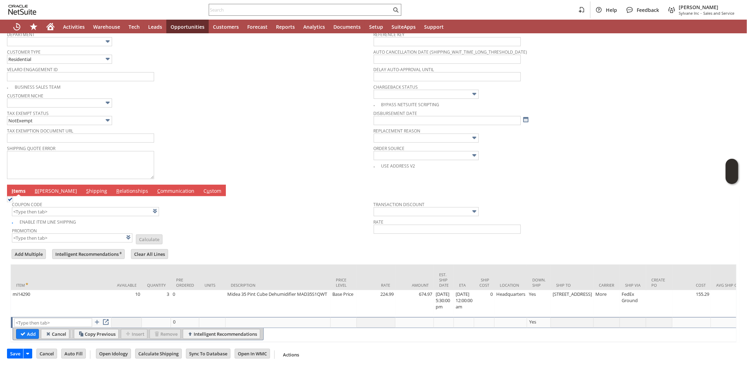
click at [35, 187] on span "B" at bounding box center [36, 190] width 3 height 7
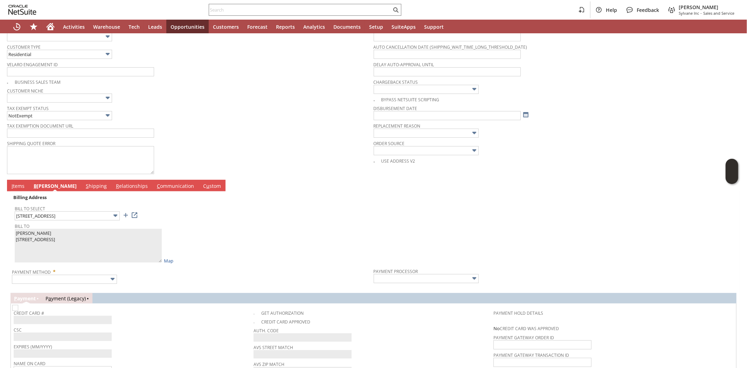
click at [233, 254] on div "Bill To Jeanne Gallucci 40 W Orange street Chagrin Falls OH 44022 United States…" at bounding box center [193, 242] width 356 height 43
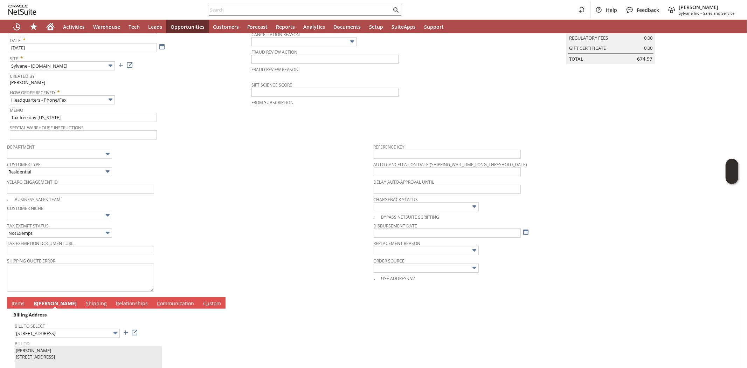
scroll to position [0, 0]
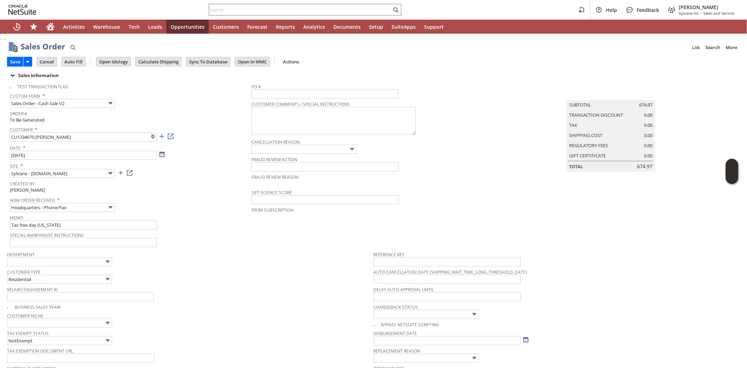
click at [208, 221] on div "Memo Tax free day OHIO" at bounding box center [129, 221] width 238 height 17
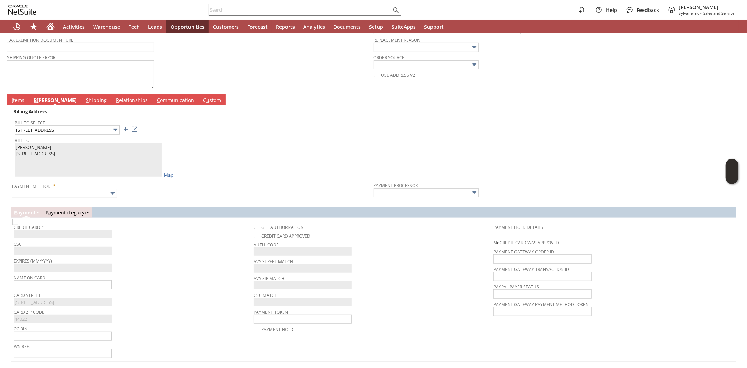
scroll to position [311, 0]
click at [53, 287] on input "text" at bounding box center [63, 284] width 98 height 9
paste input "[PERSON_NAME]"
type input "[PERSON_NAME]"
click at [188, 295] on span "Card Street" at bounding box center [132, 294] width 236 height 8
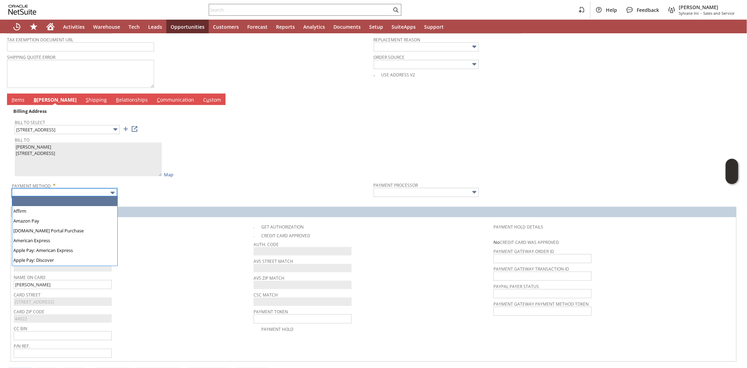
click at [99, 193] on input "text" at bounding box center [64, 192] width 105 height 9
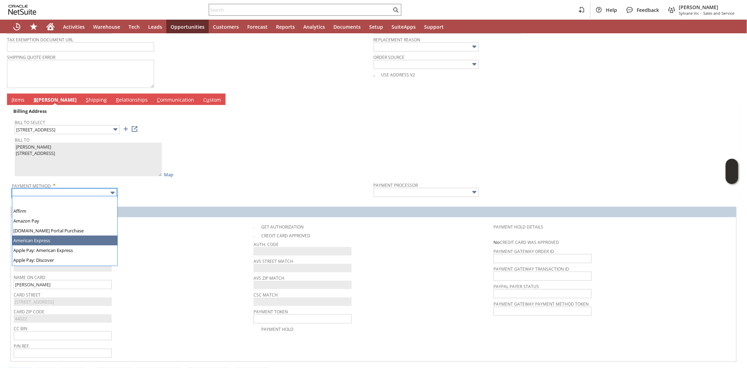
type input "American Express"
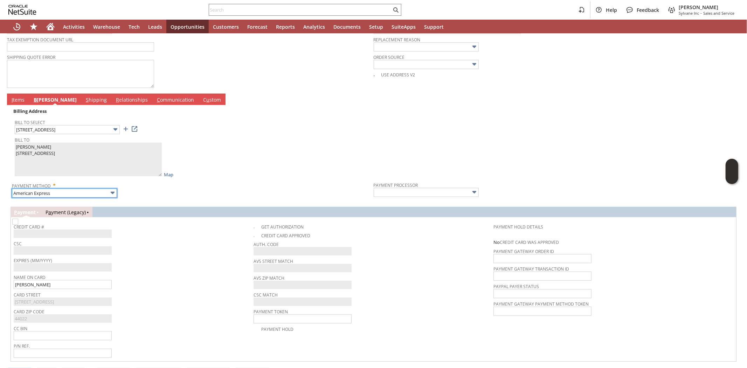
type input "Braintree"
checkbox input "true"
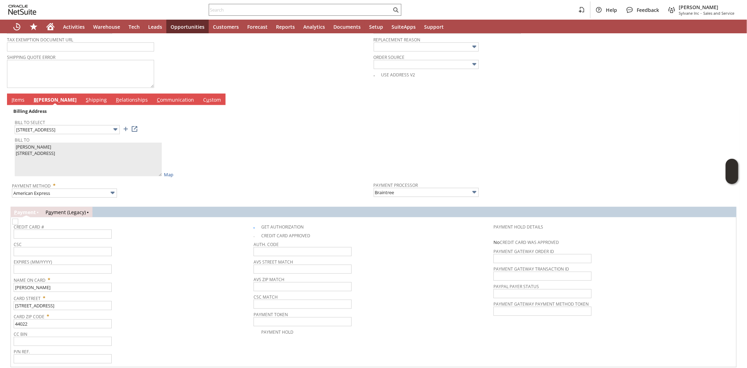
click at [181, 257] on span "Expires (MM/YYYY)" at bounding box center [132, 261] width 236 height 8
click at [49, 232] on input "text" at bounding box center [63, 233] width 98 height 9
type input "371559797809007"
type input "04/2030"
click at [44, 250] on input "text" at bounding box center [63, 251] width 98 height 9
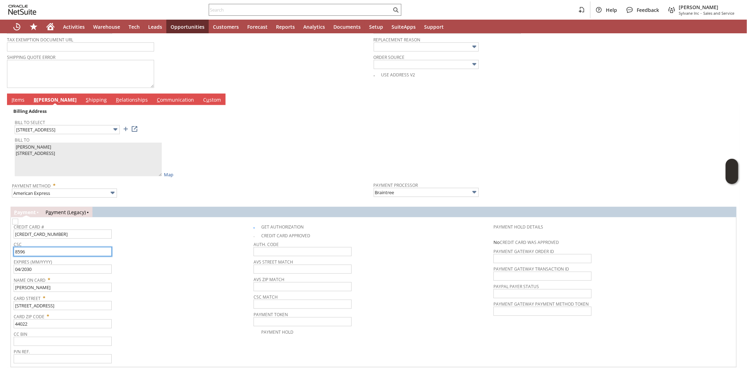
type input "8596"
click at [148, 248] on div "CSC 8596" at bounding box center [132, 247] width 236 height 17
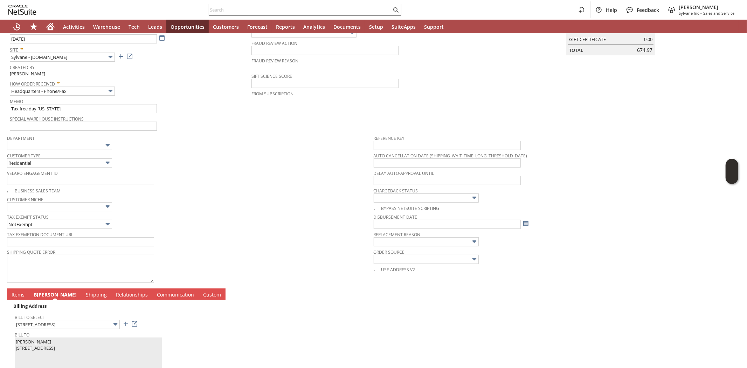
scroll to position [0, 0]
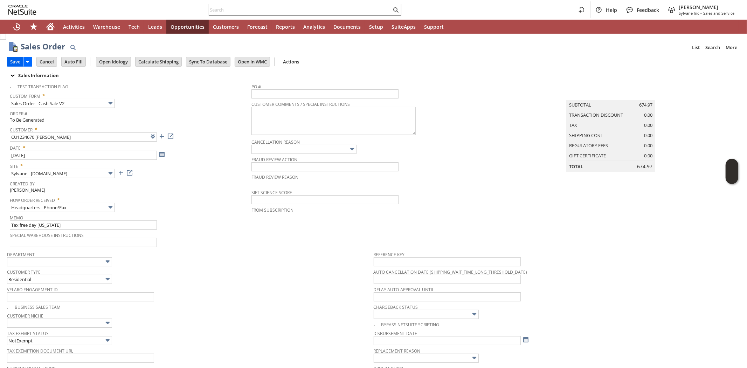
click at [15, 60] on input "Save" at bounding box center [15, 61] width 16 height 9
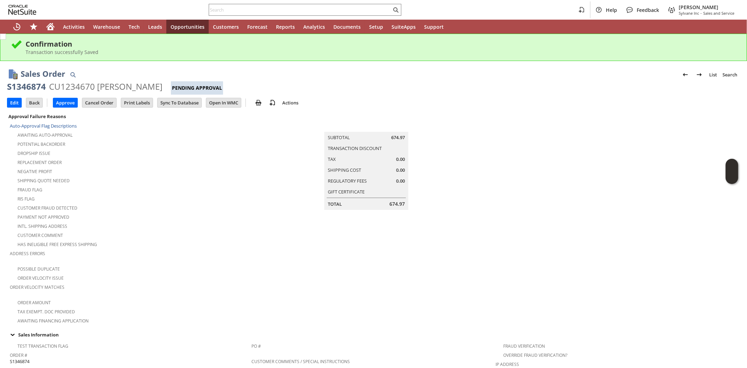
click at [186, 223] on td "Intl. Shipping Address" at bounding box center [131, 225] width 242 height 9
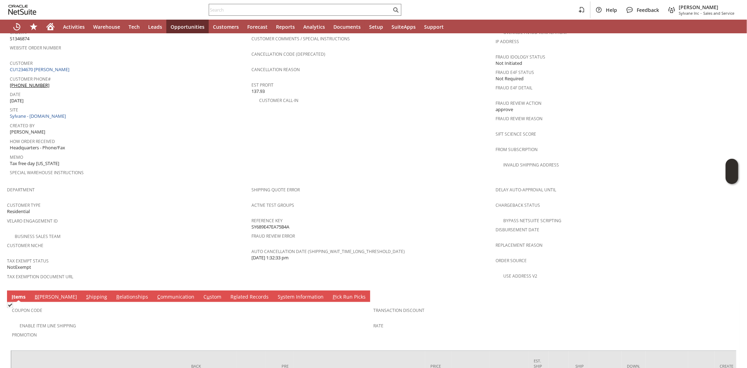
scroll to position [373, 0]
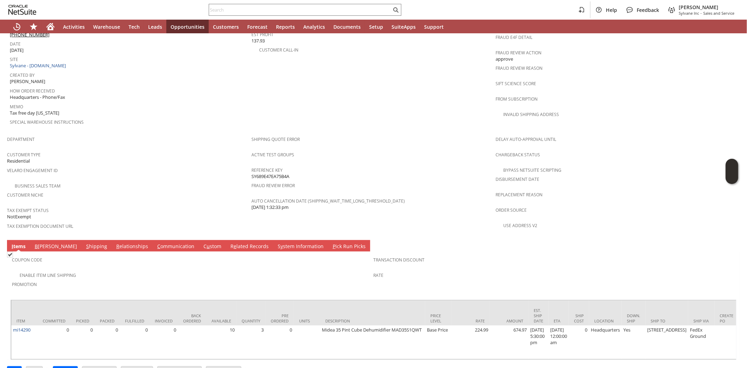
click at [303, 270] on div "Enable Item Line Shipping" at bounding box center [193, 274] width 362 height 8
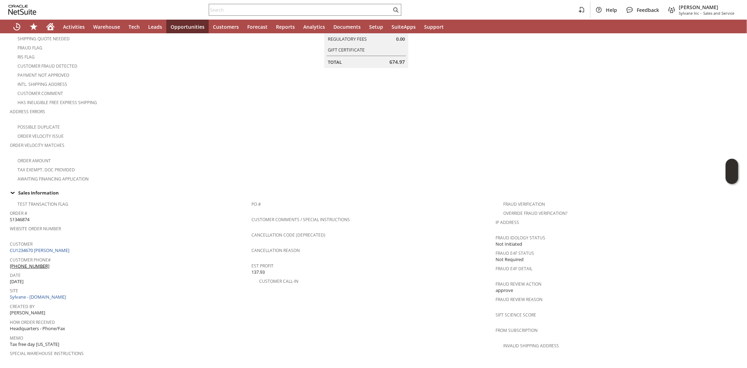
scroll to position [139, 0]
